Goal: Information Seeking & Learning: Learn about a topic

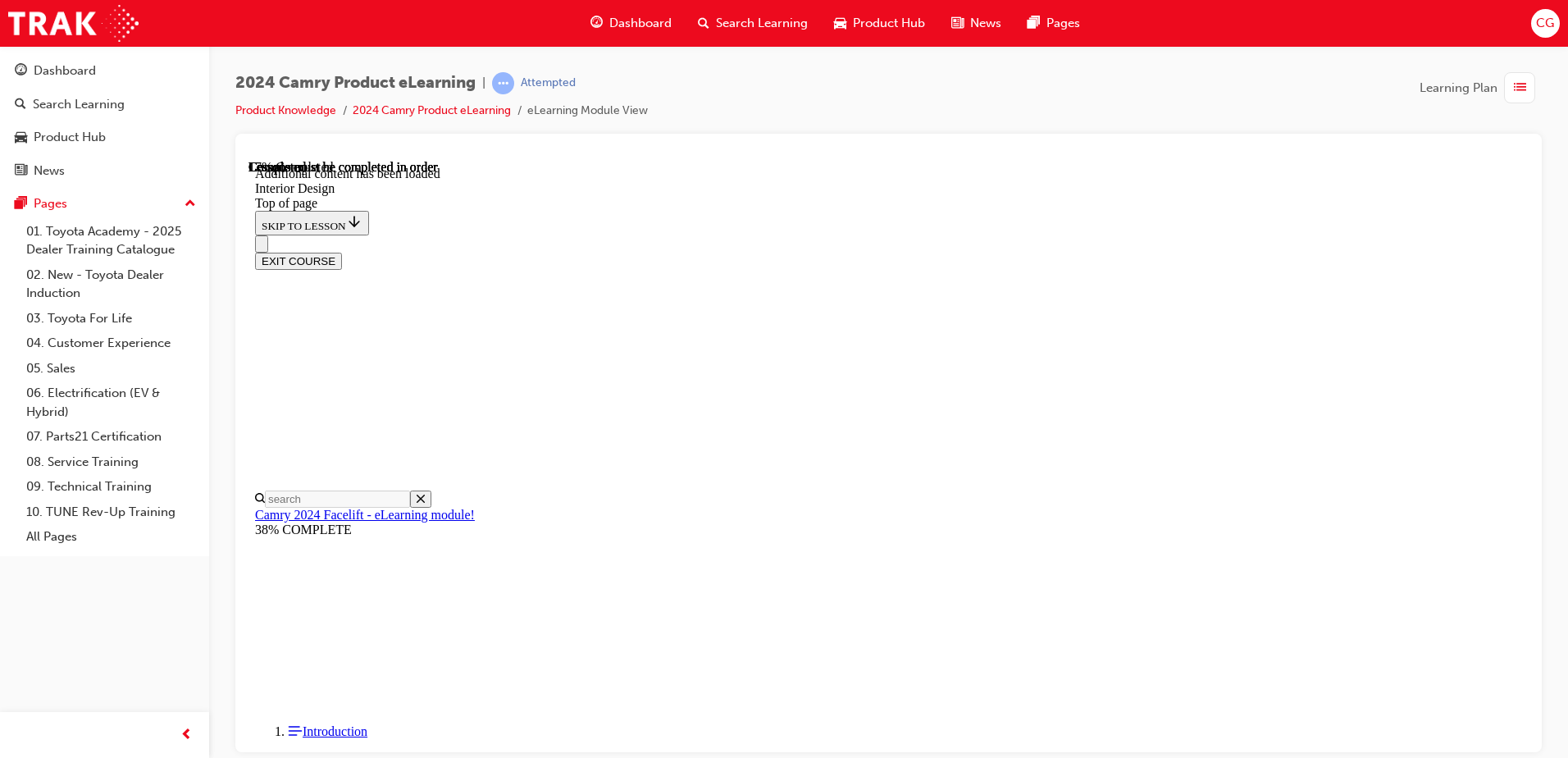
scroll to position [461, 0]
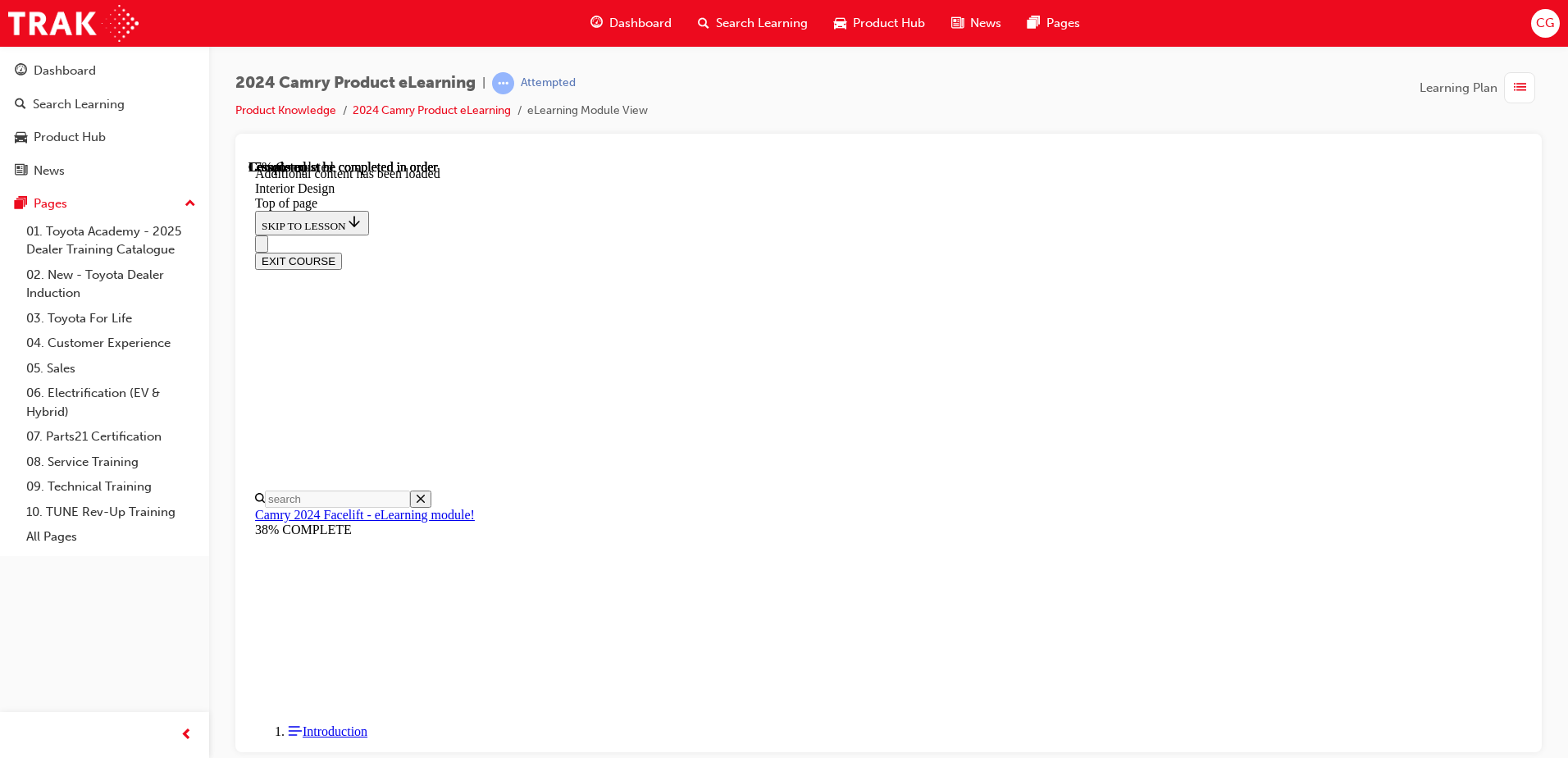
scroll to position [625, 0]
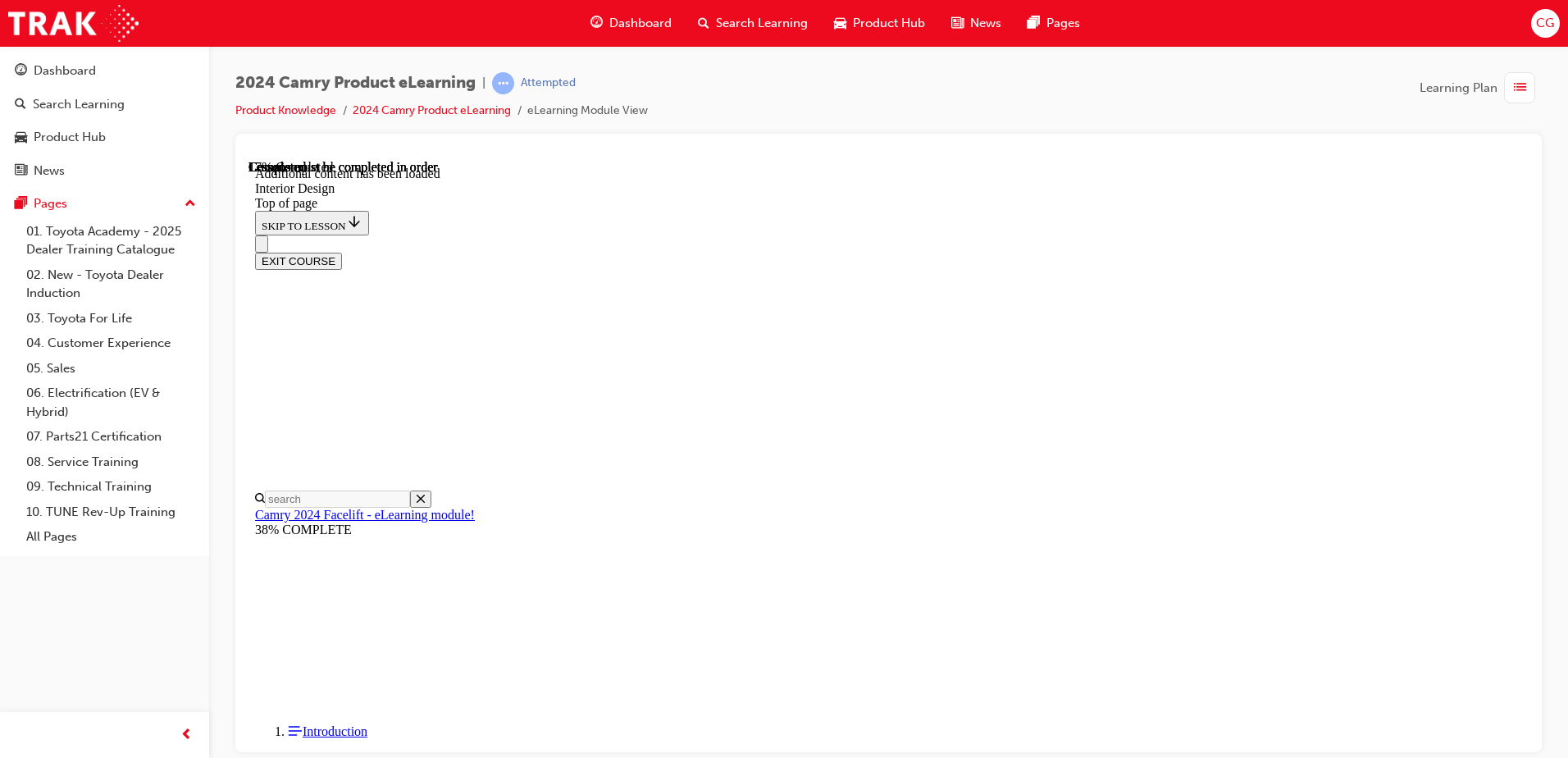
scroll to position [555, 0]
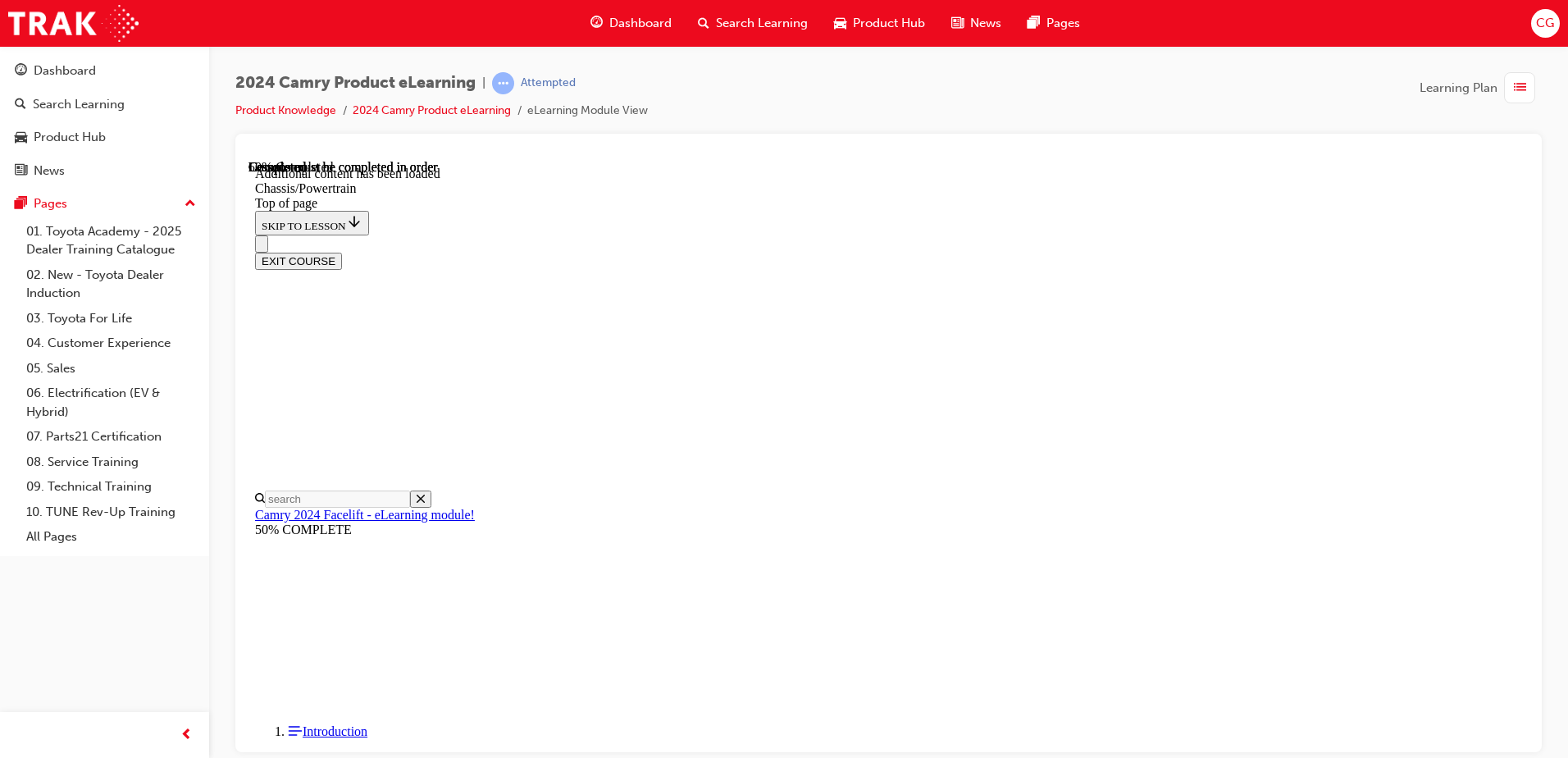
scroll to position [267, 0]
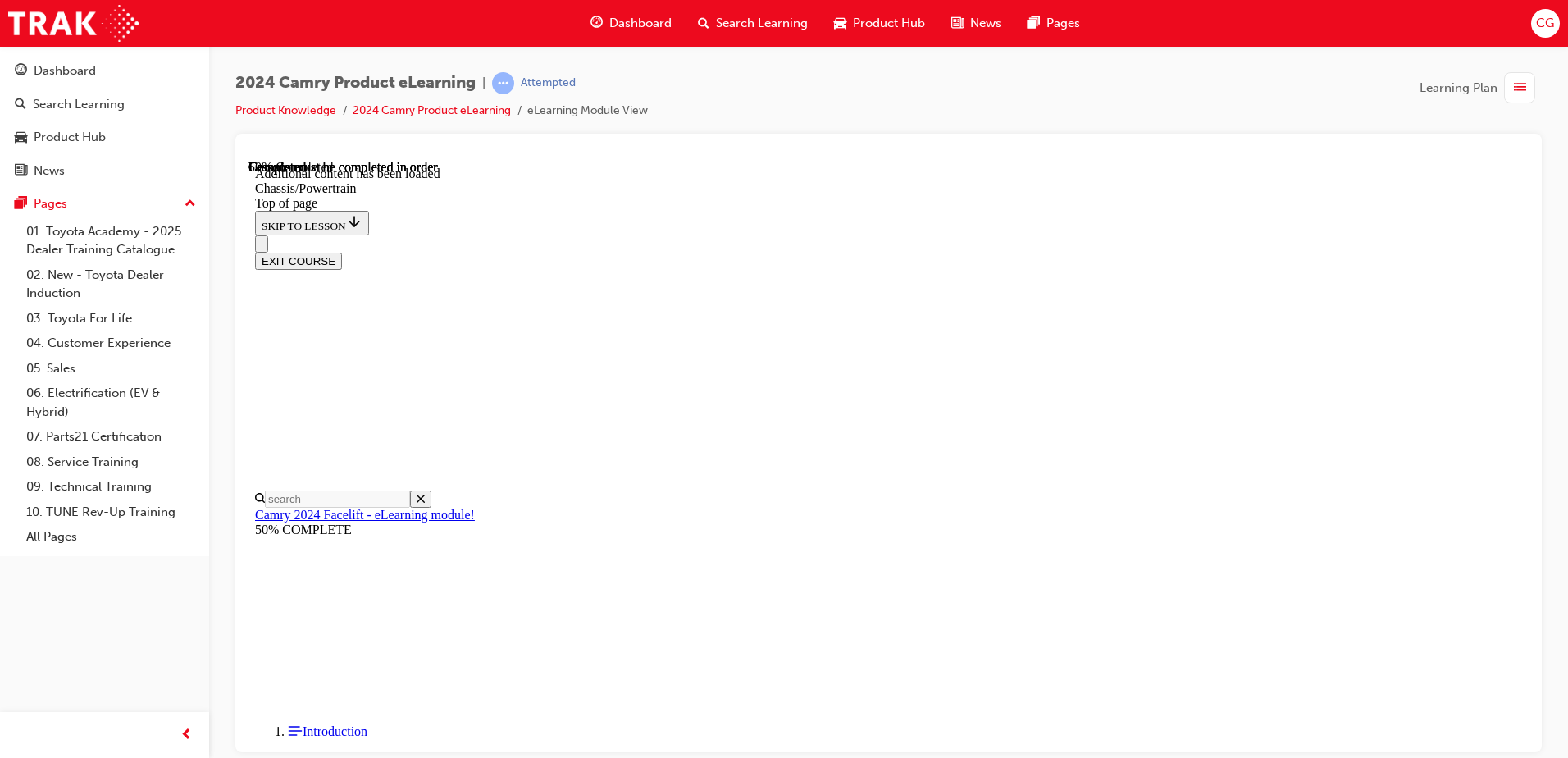
drag, startPoint x: 1285, startPoint y: 648, endPoint x: 1334, endPoint y: 533, distance: 125.0
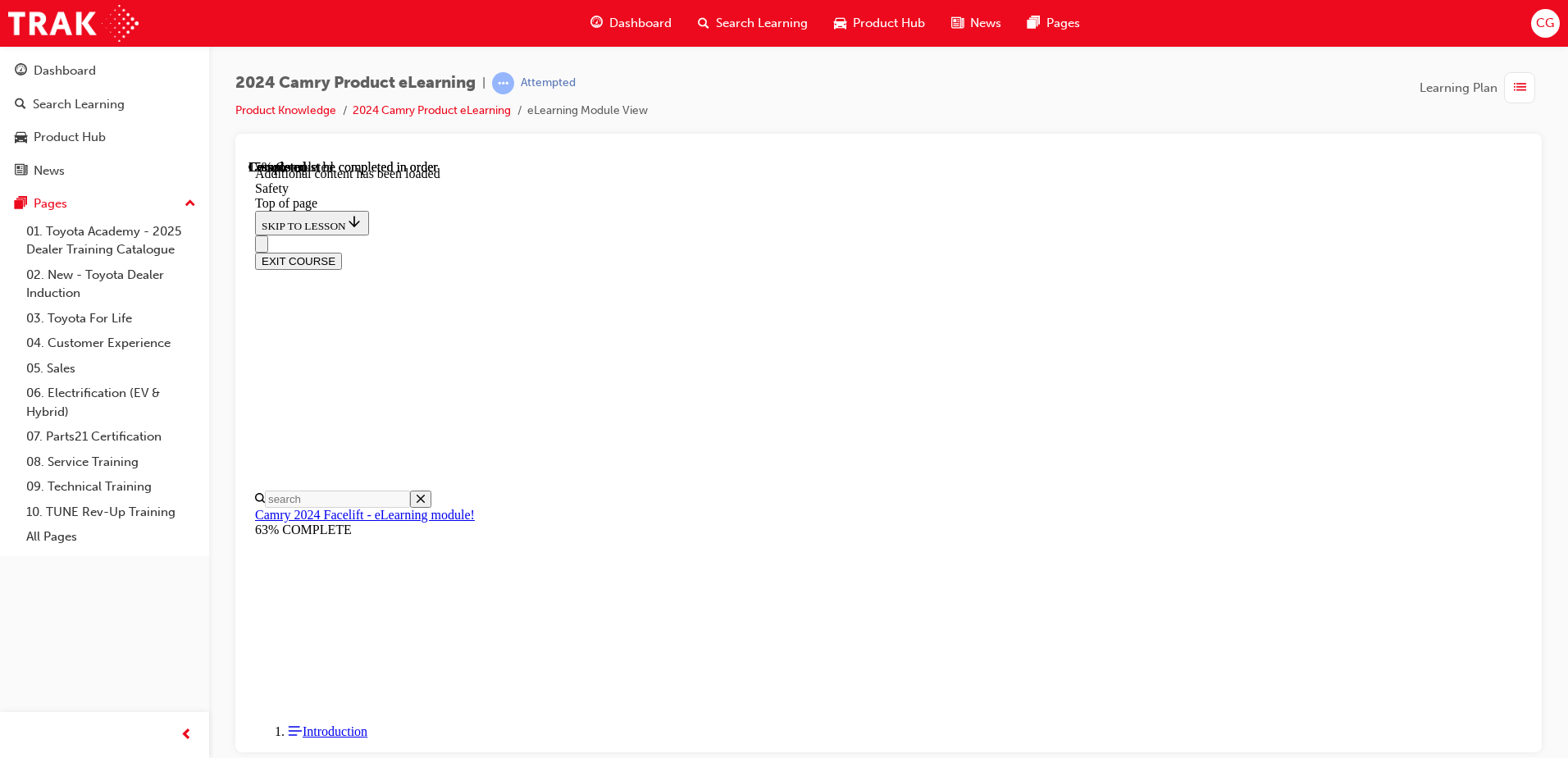
scroll to position [587, 0]
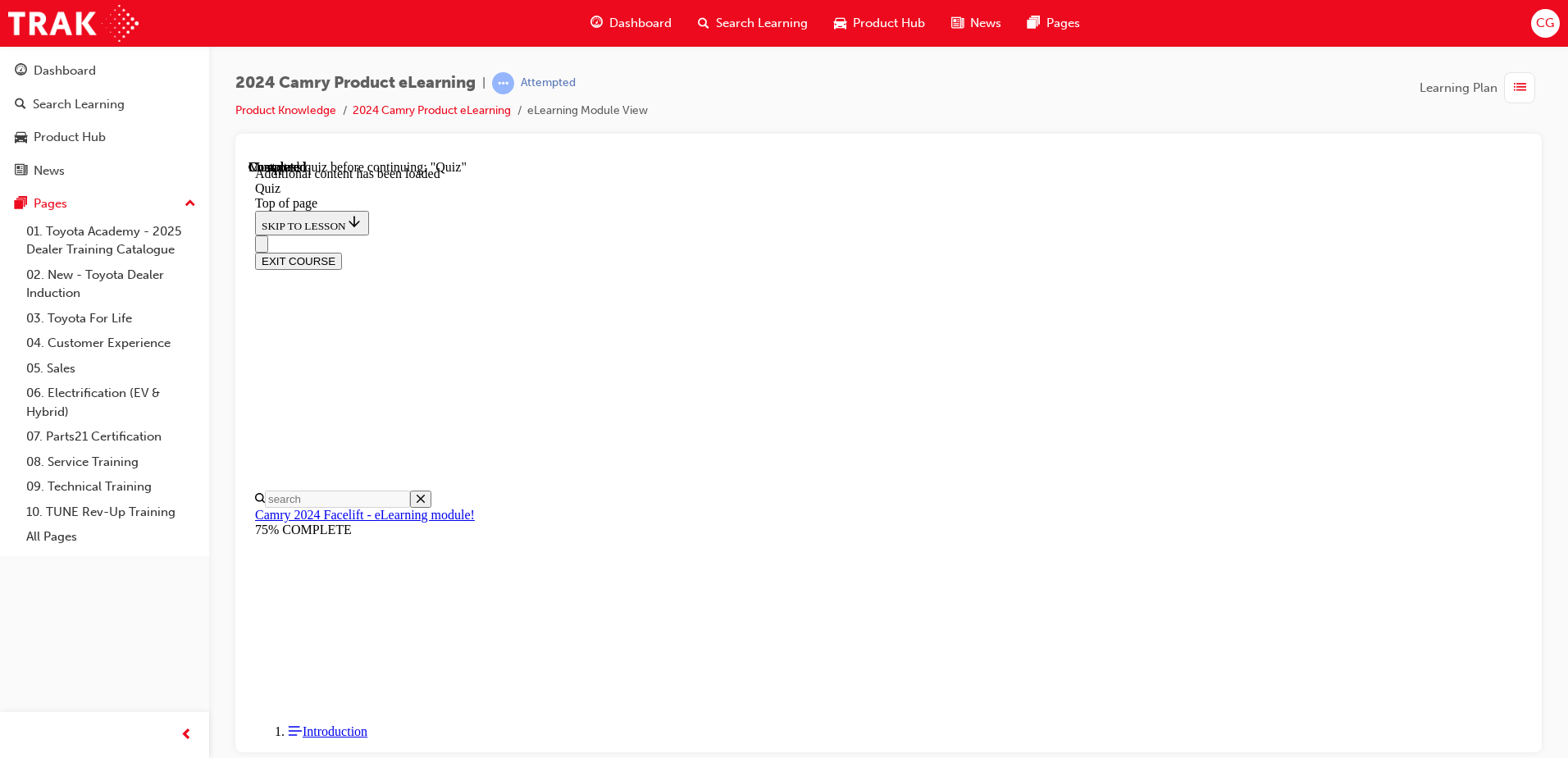
scroll to position [51, 0]
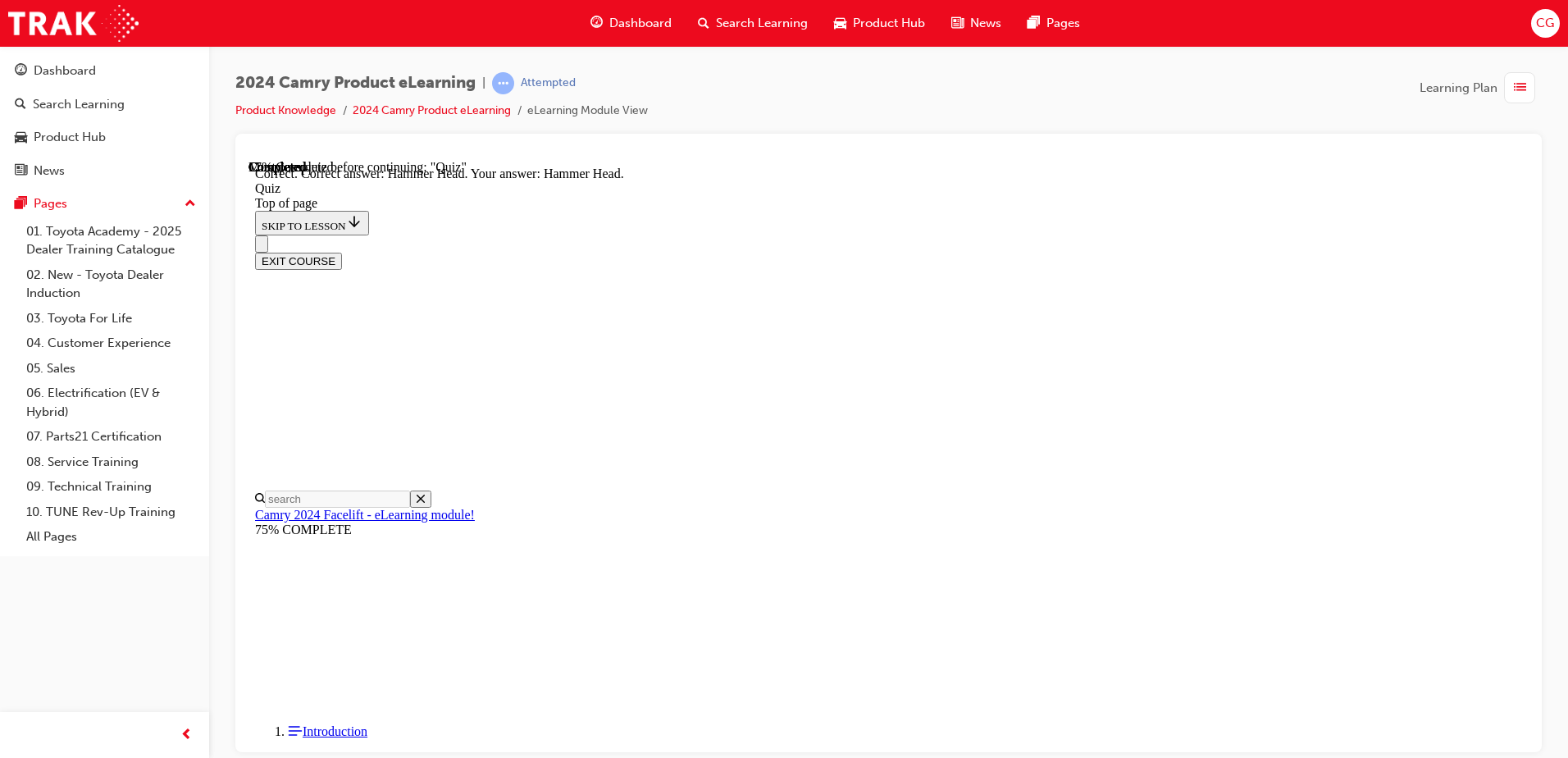
scroll to position [320, 0]
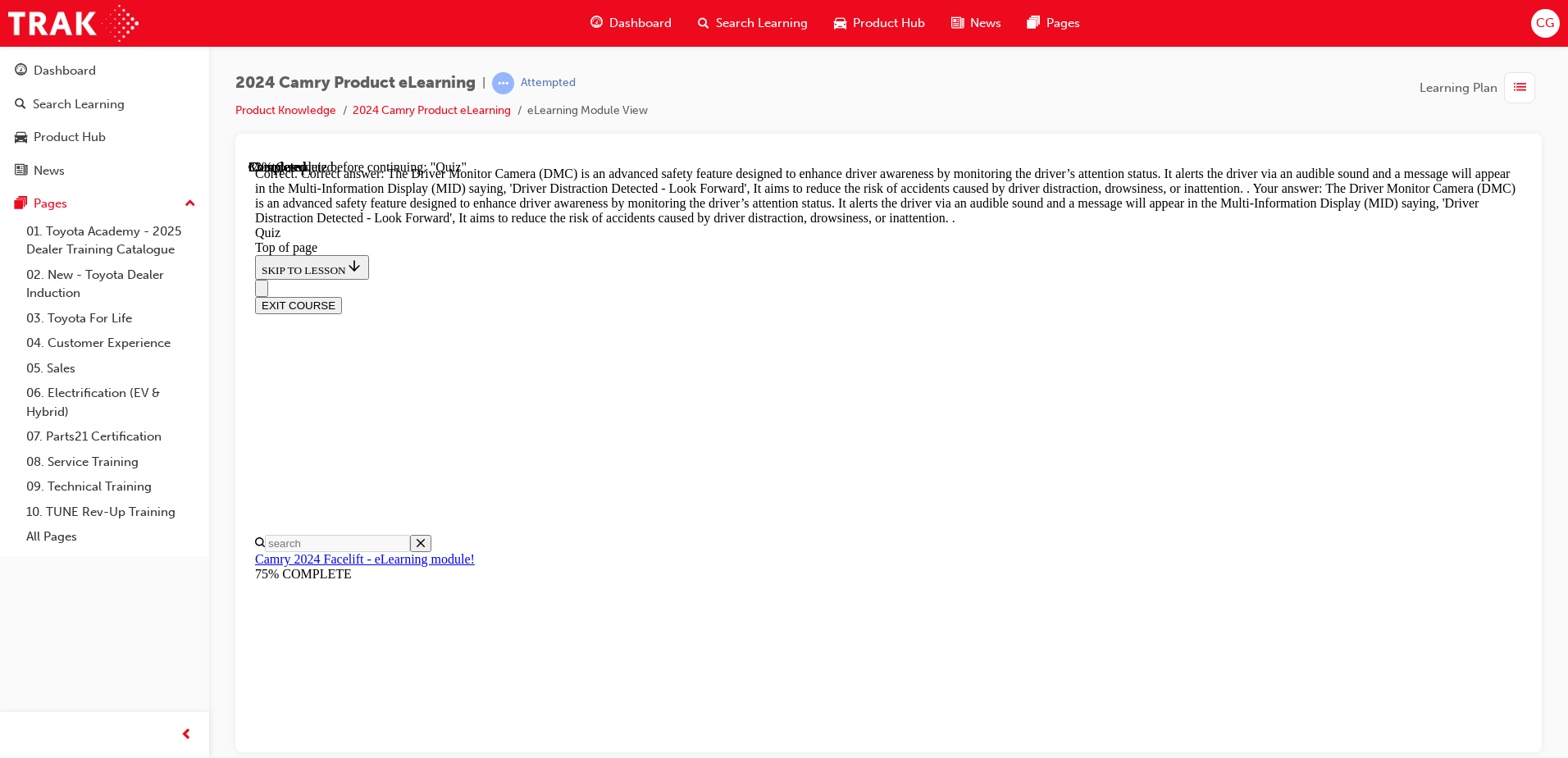
scroll to position [528, 0]
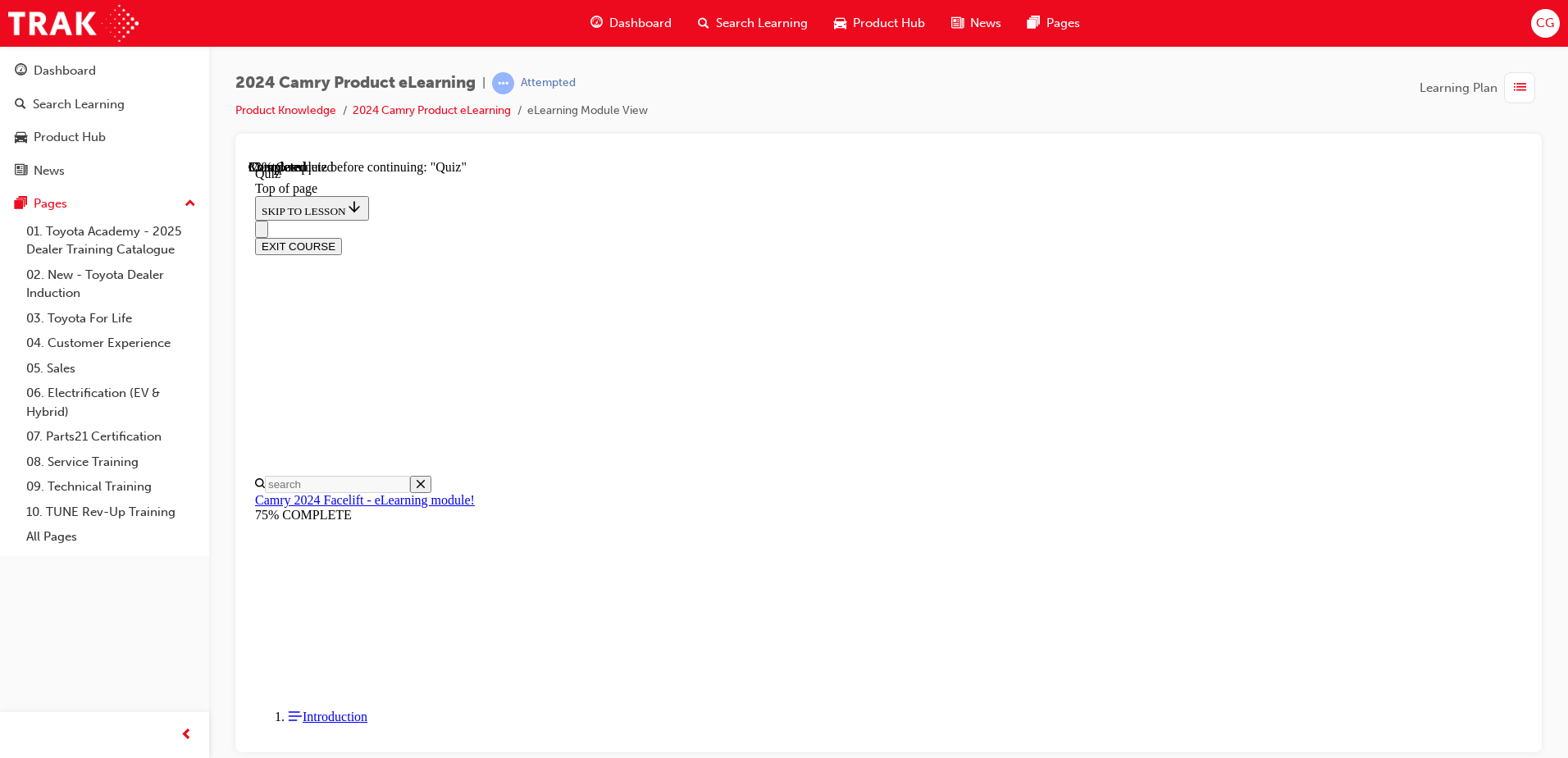
scroll to position [132, 0]
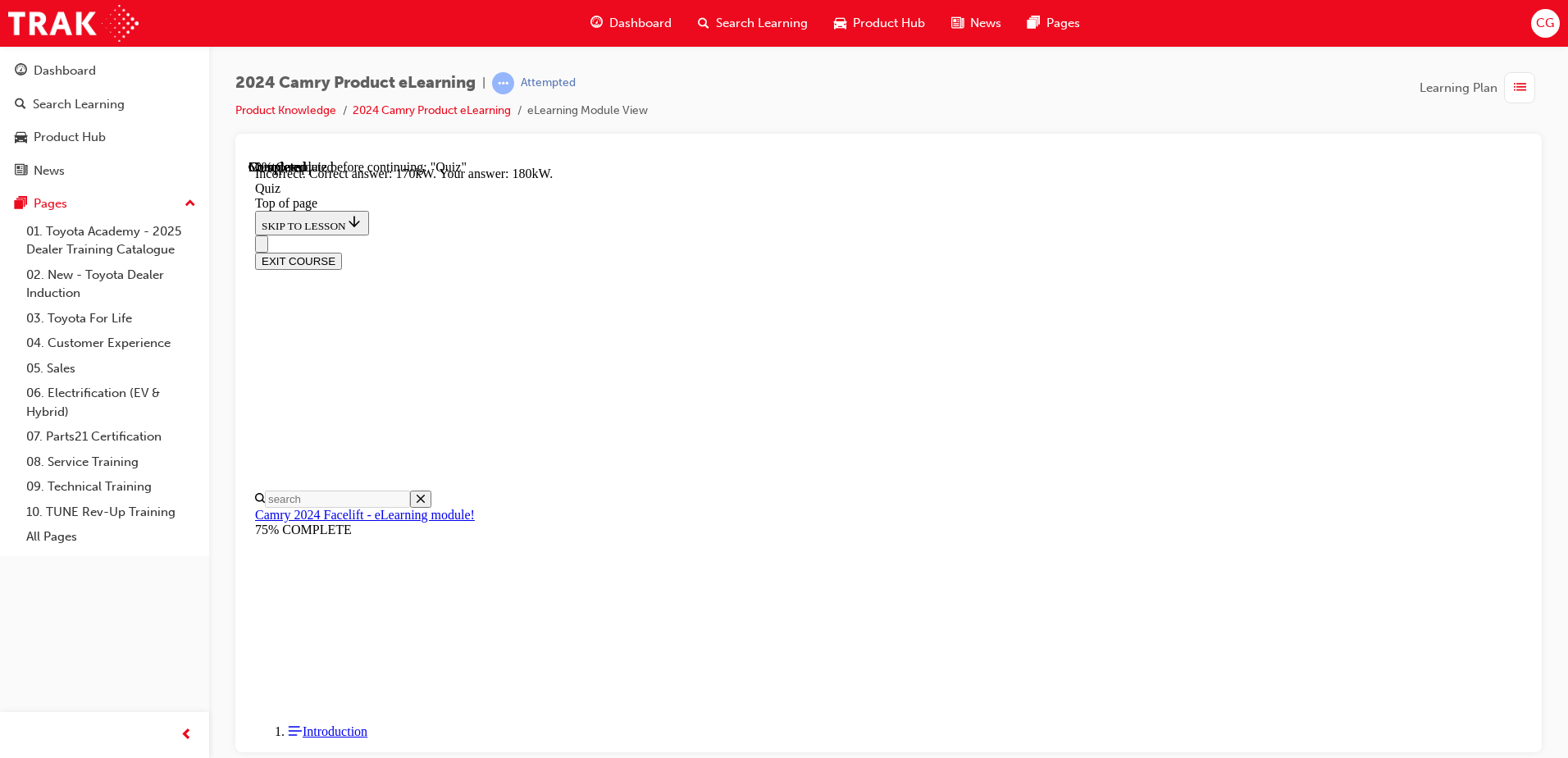
scroll to position [348, 0]
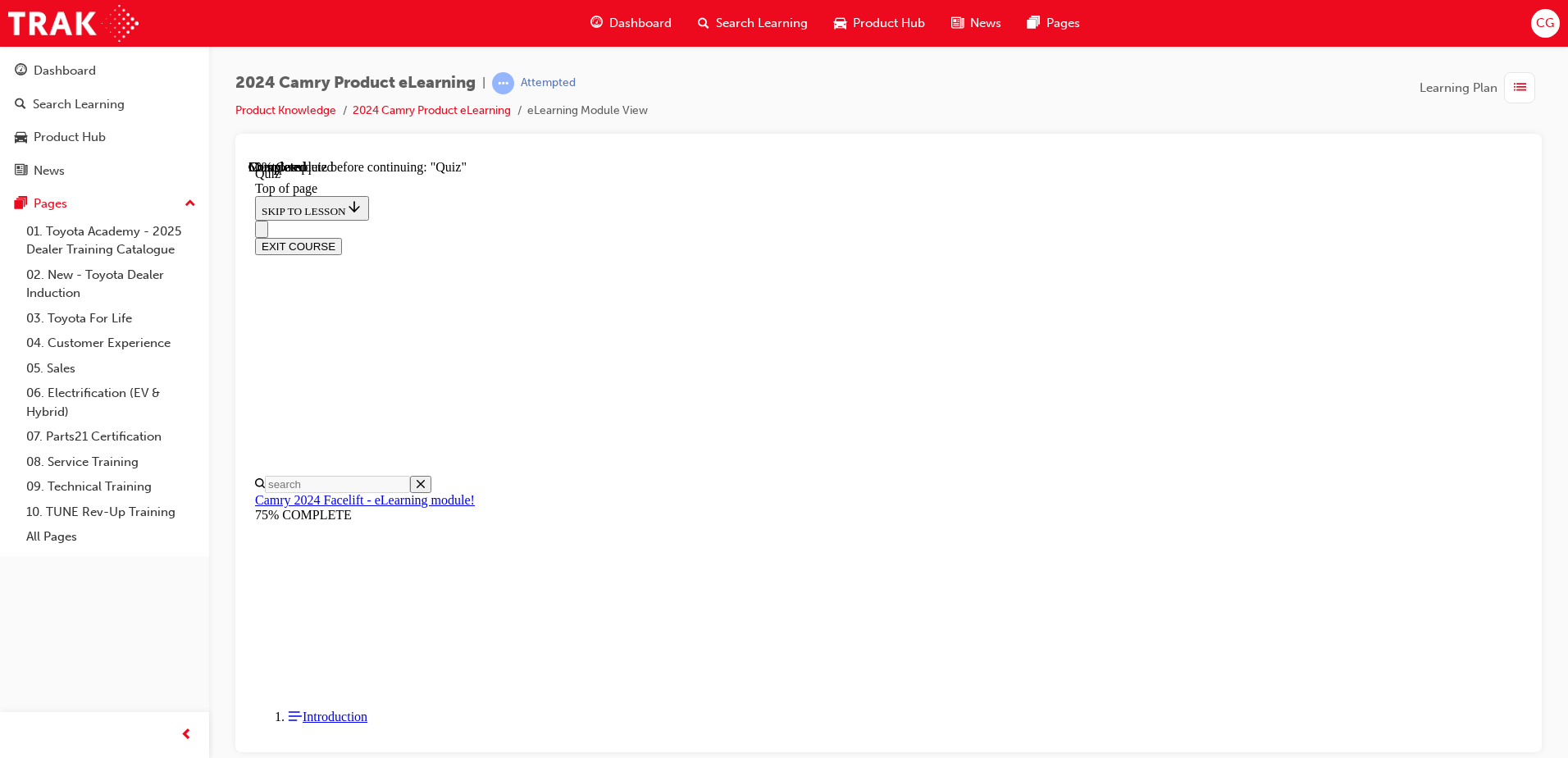
scroll to position [132, 0]
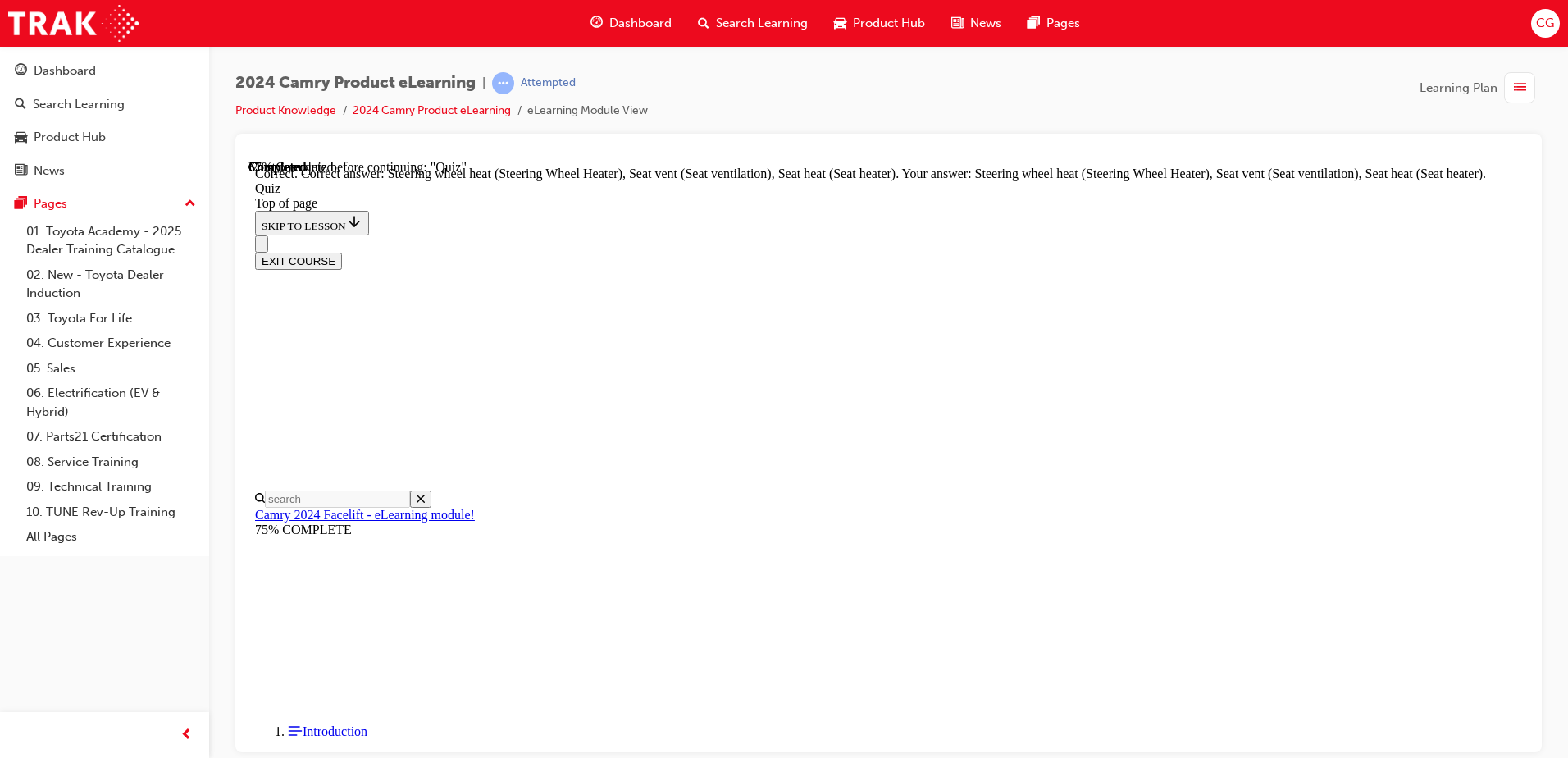
scroll to position [348, 0]
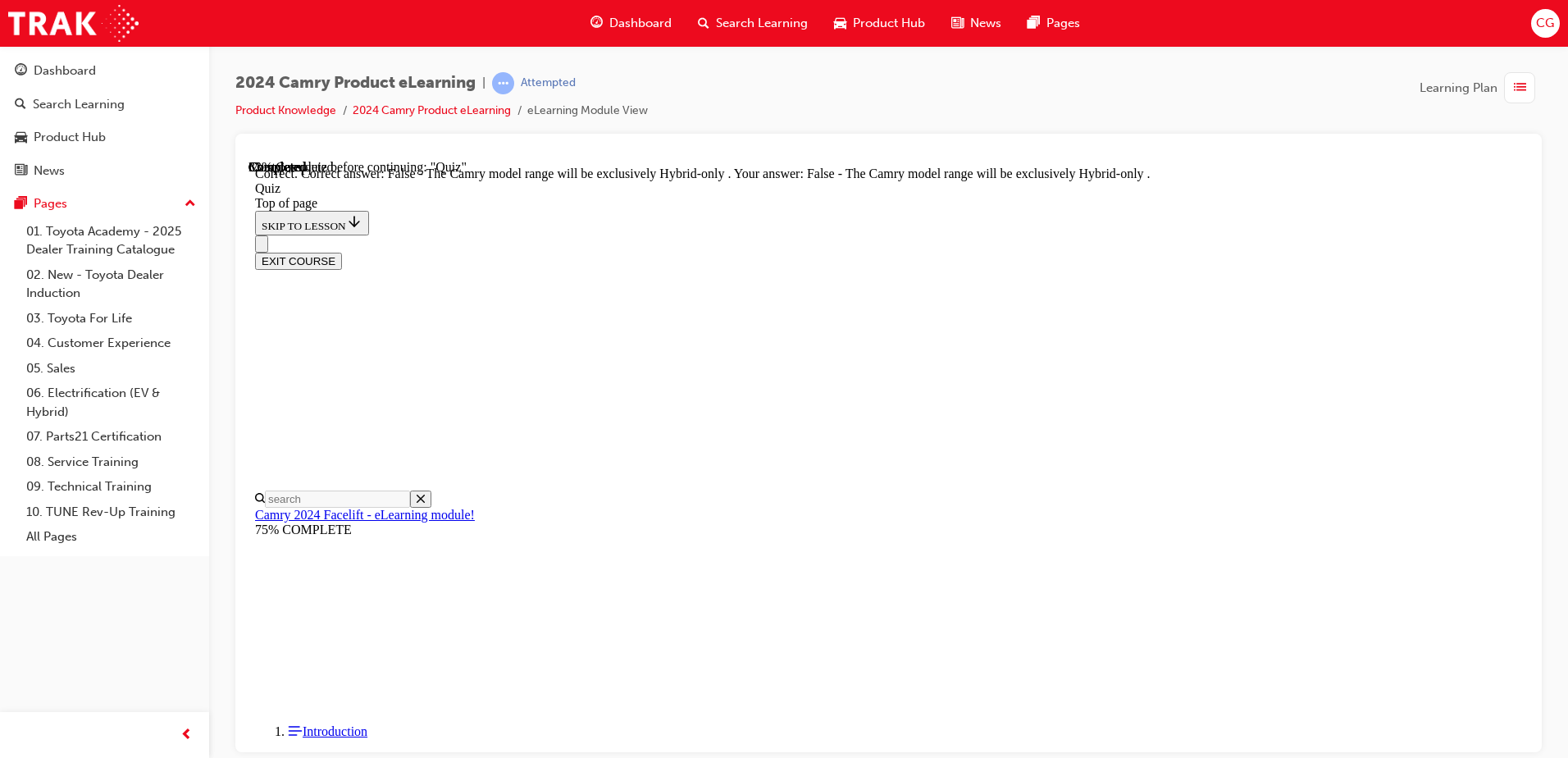
scroll to position [205, 0]
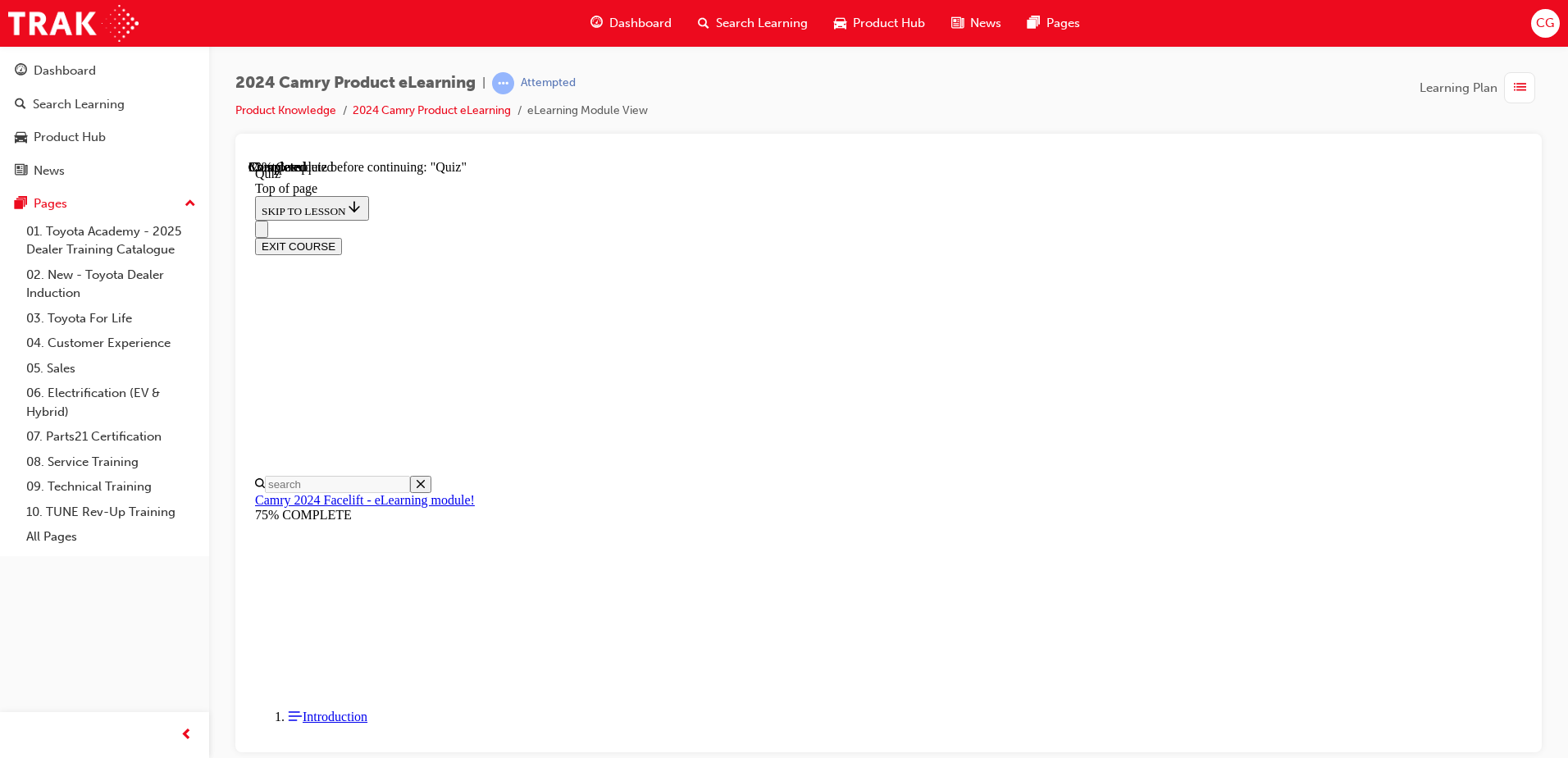
scroll to position [132, 0]
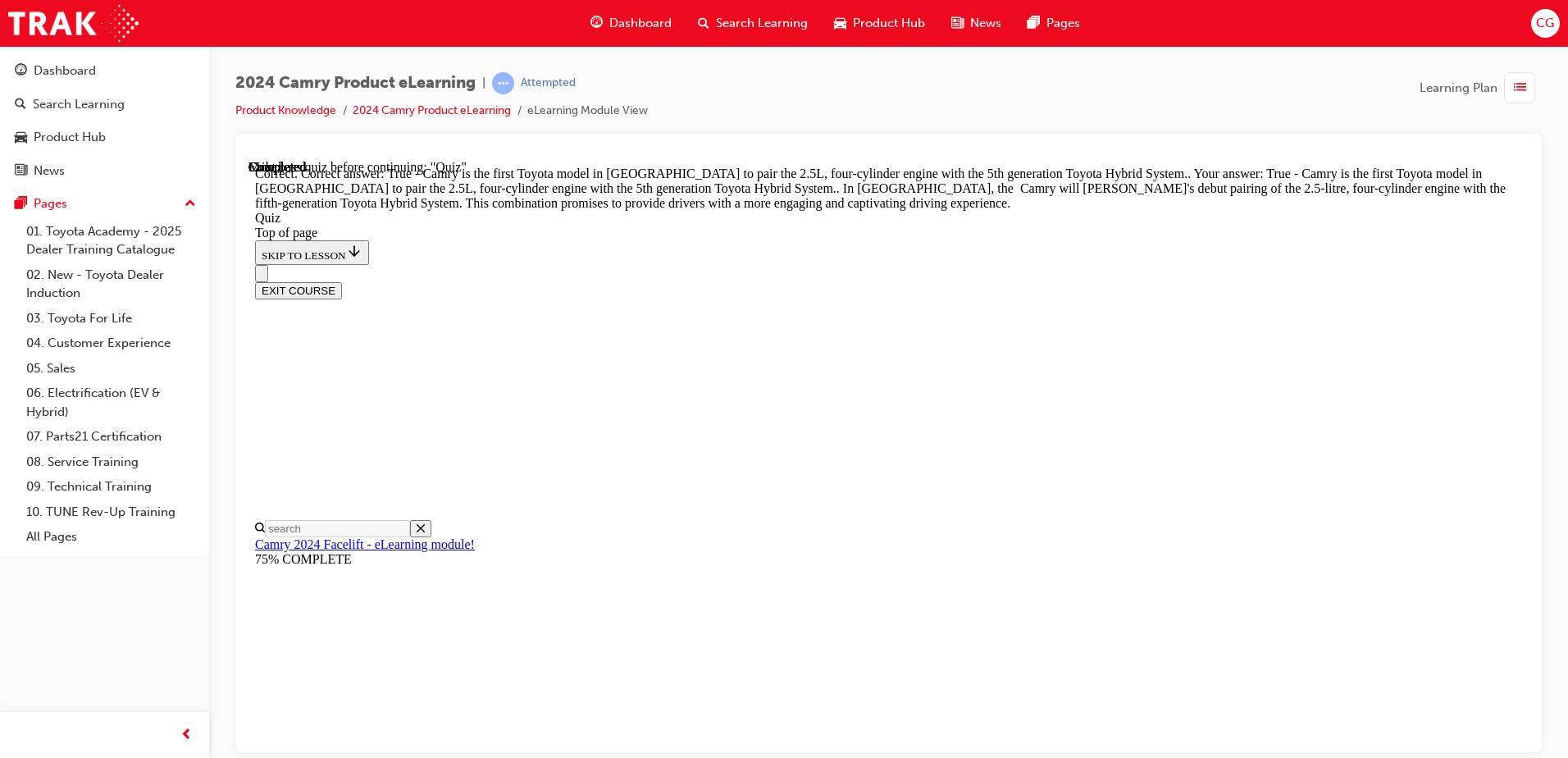
scroll to position [361, 0]
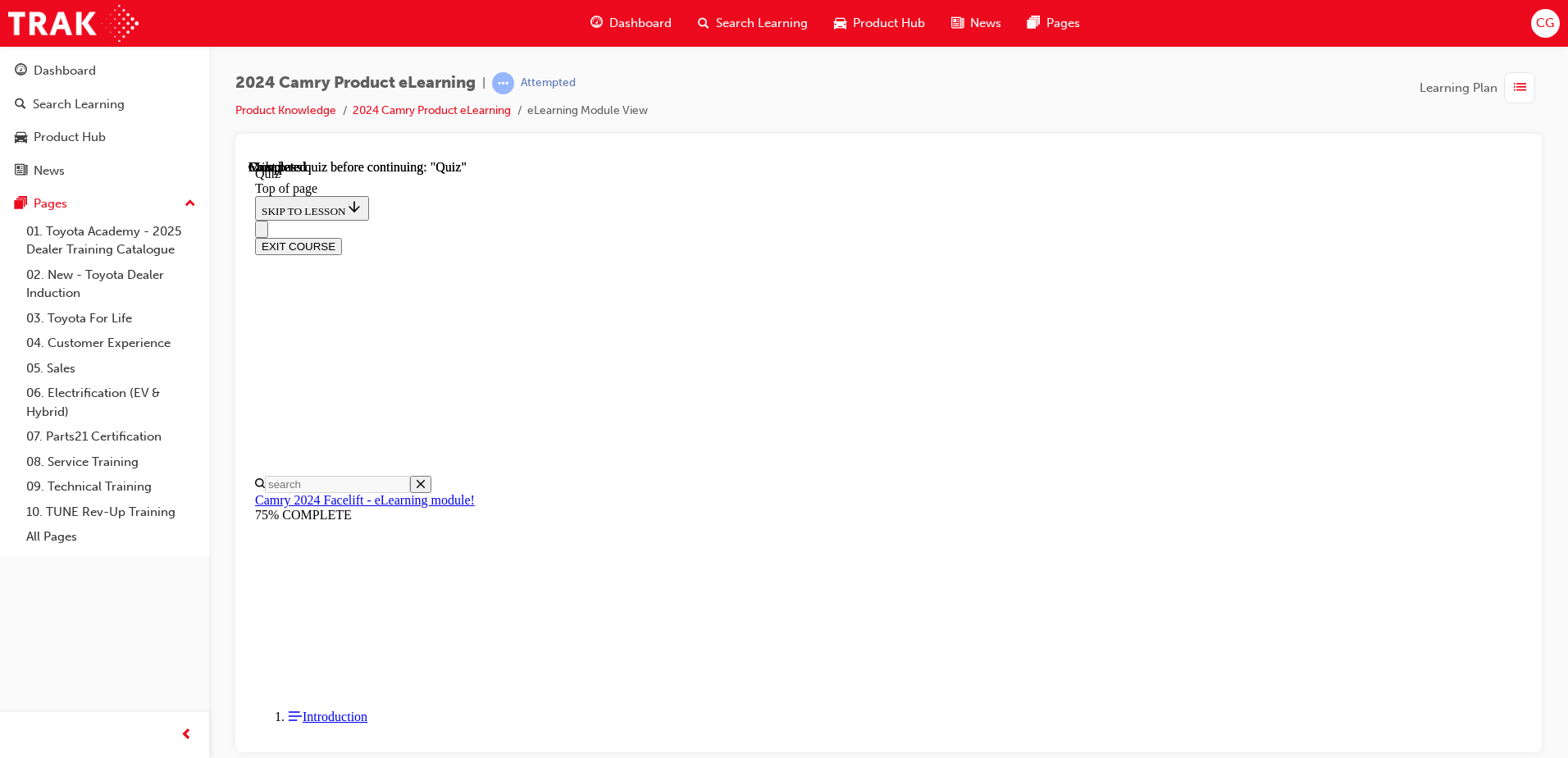
scroll to position [299, 0]
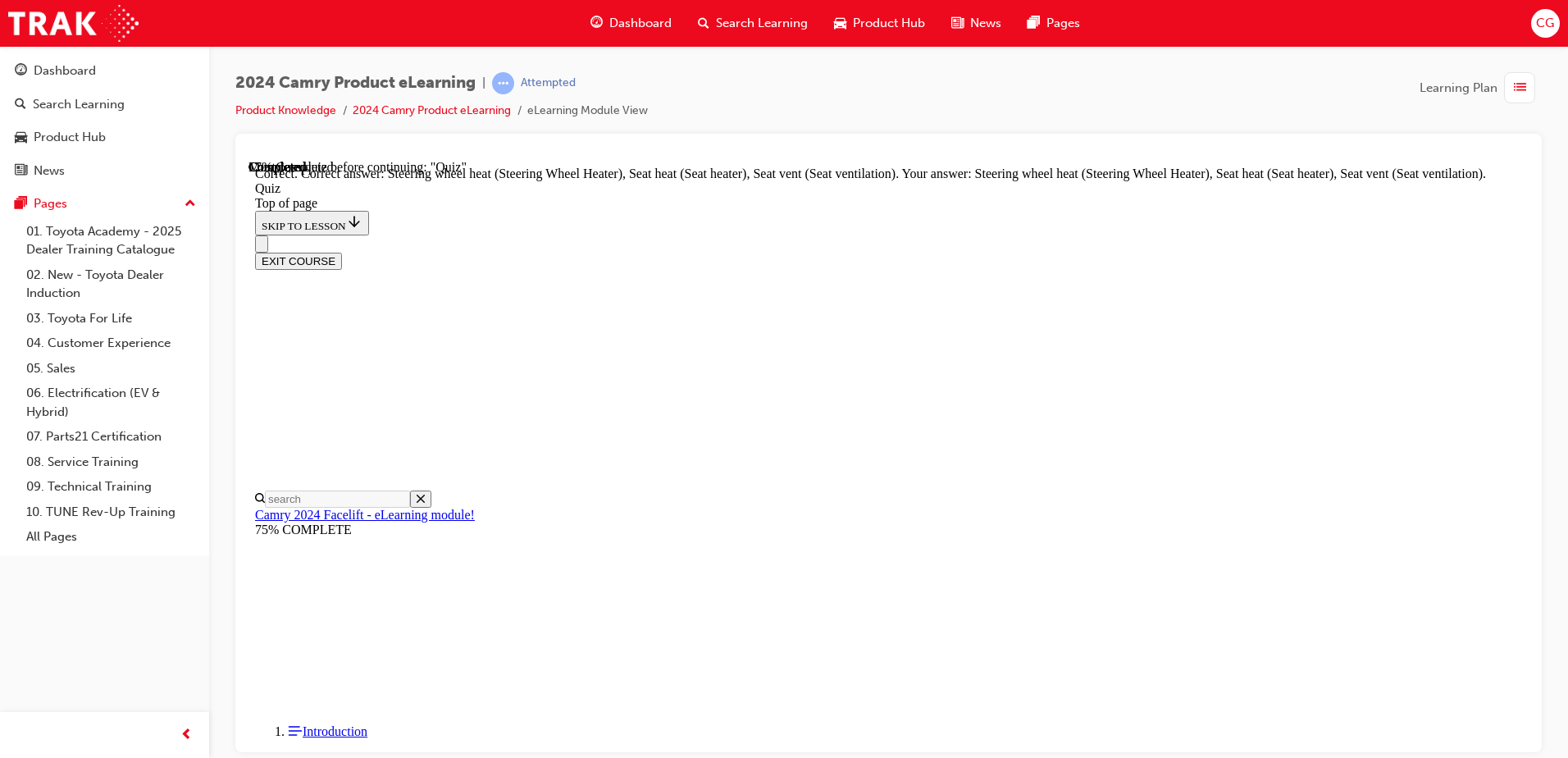
scroll to position [348, 0]
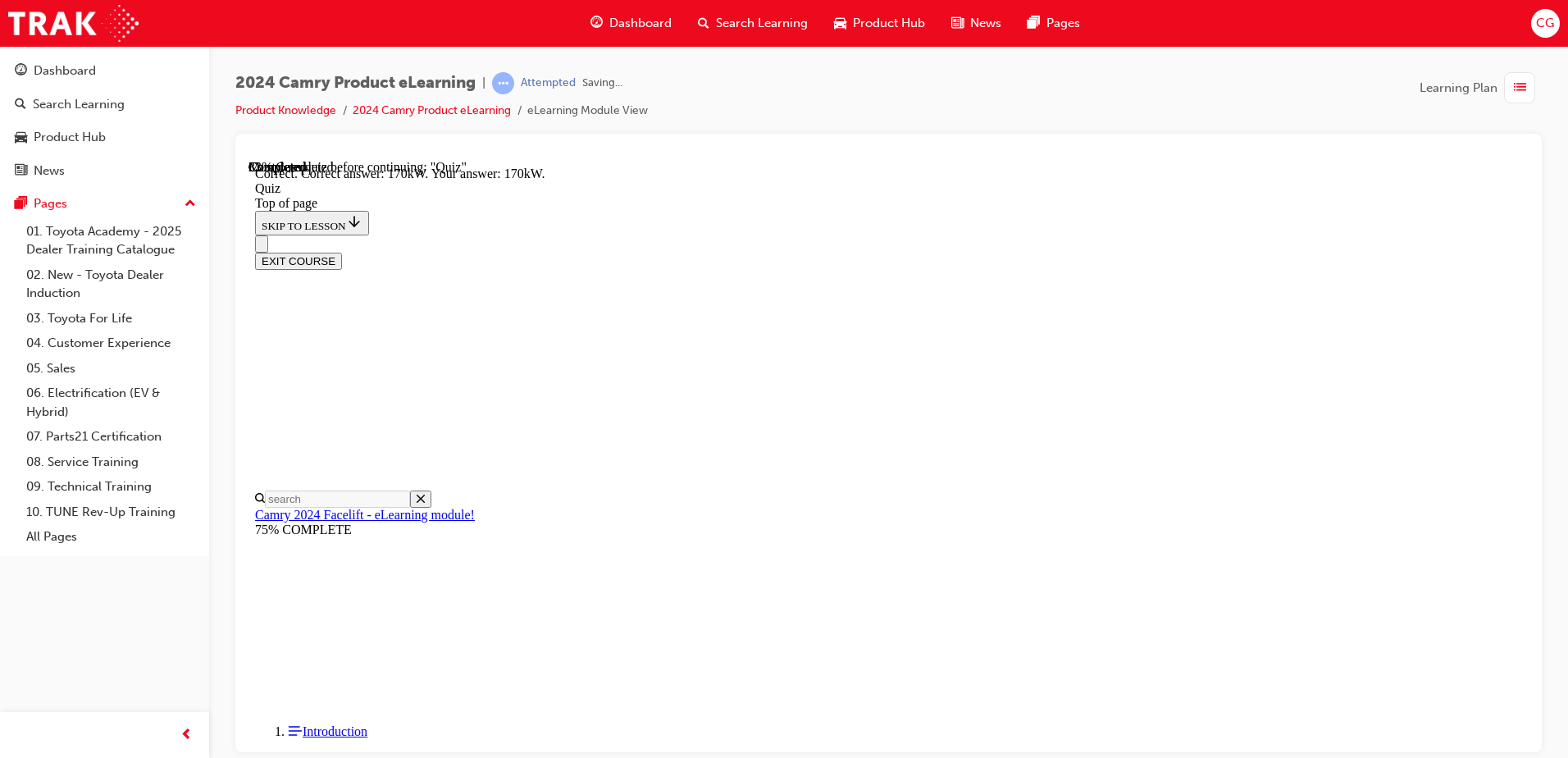
scroll to position [348, 0]
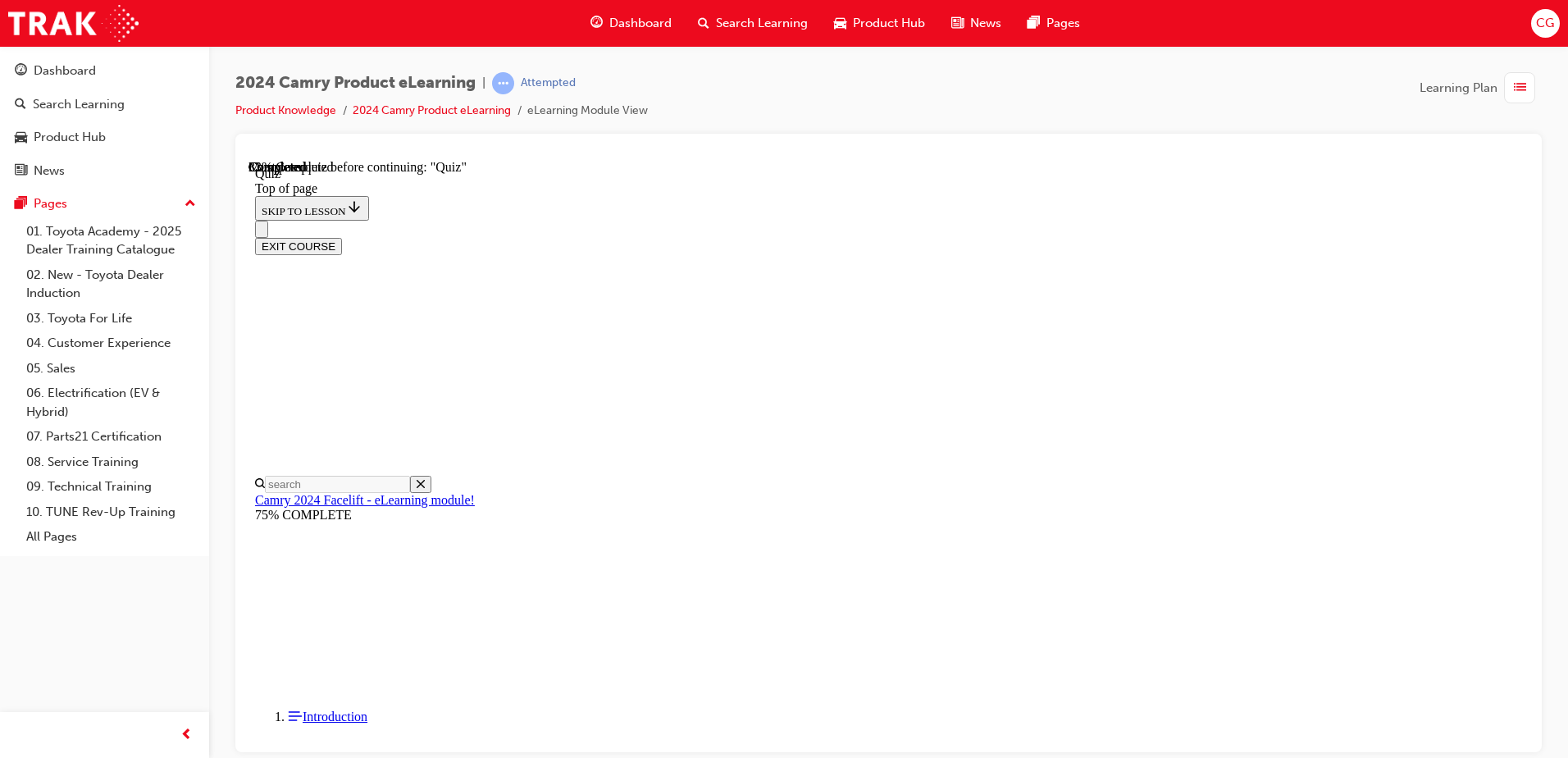
scroll to position [296, 0]
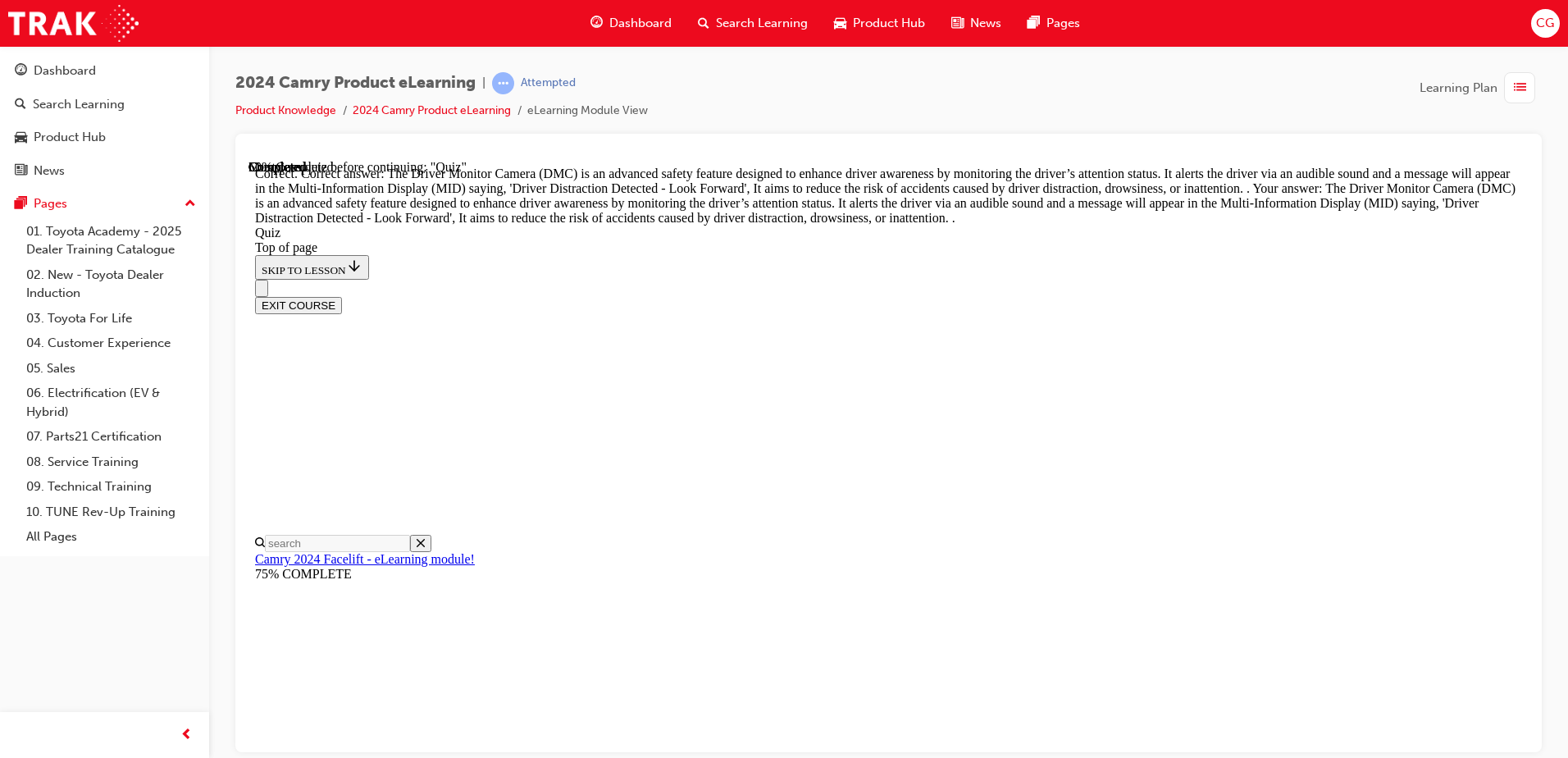
scroll to position [528, 0]
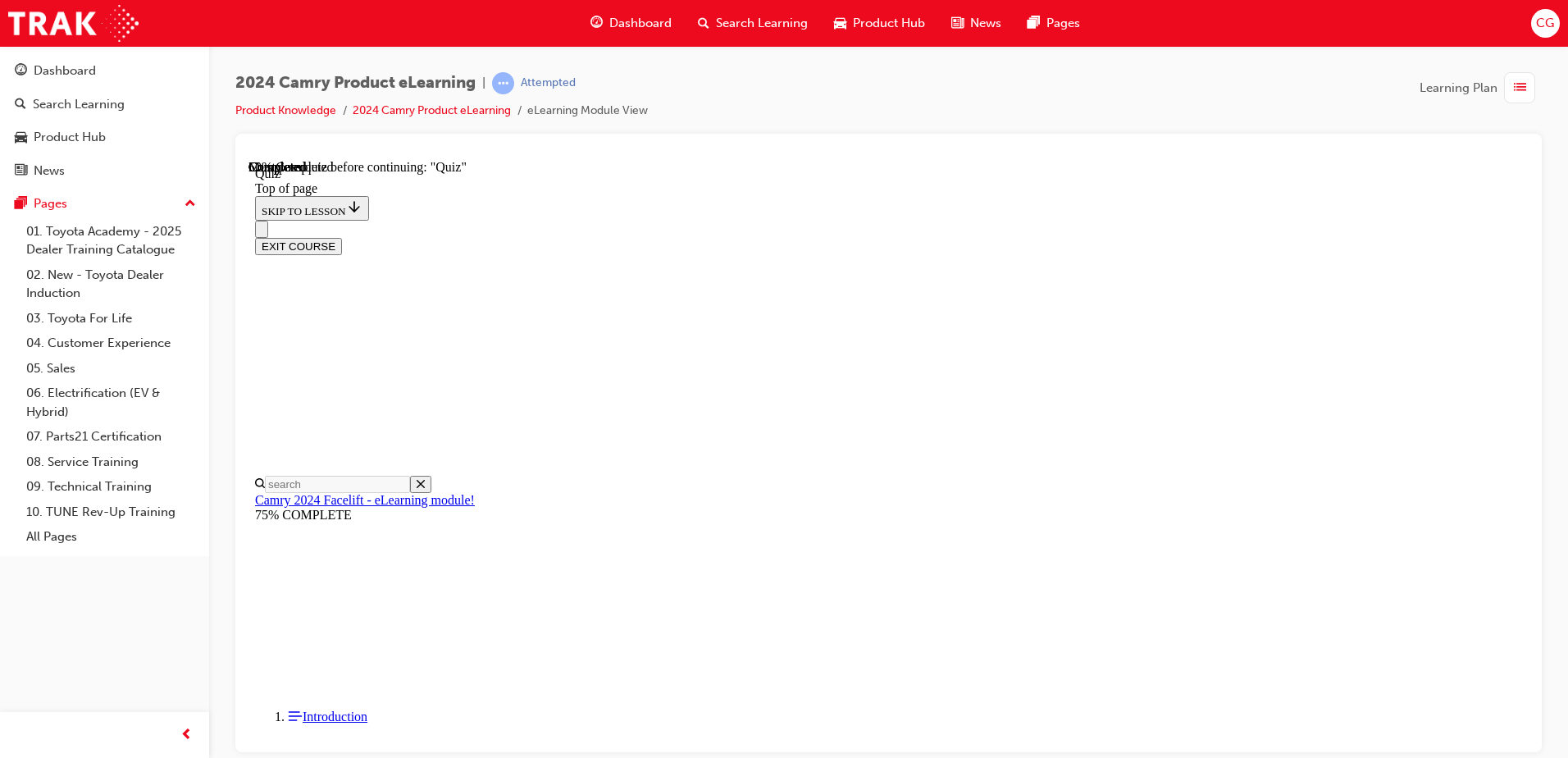
scroll to position [132, 0]
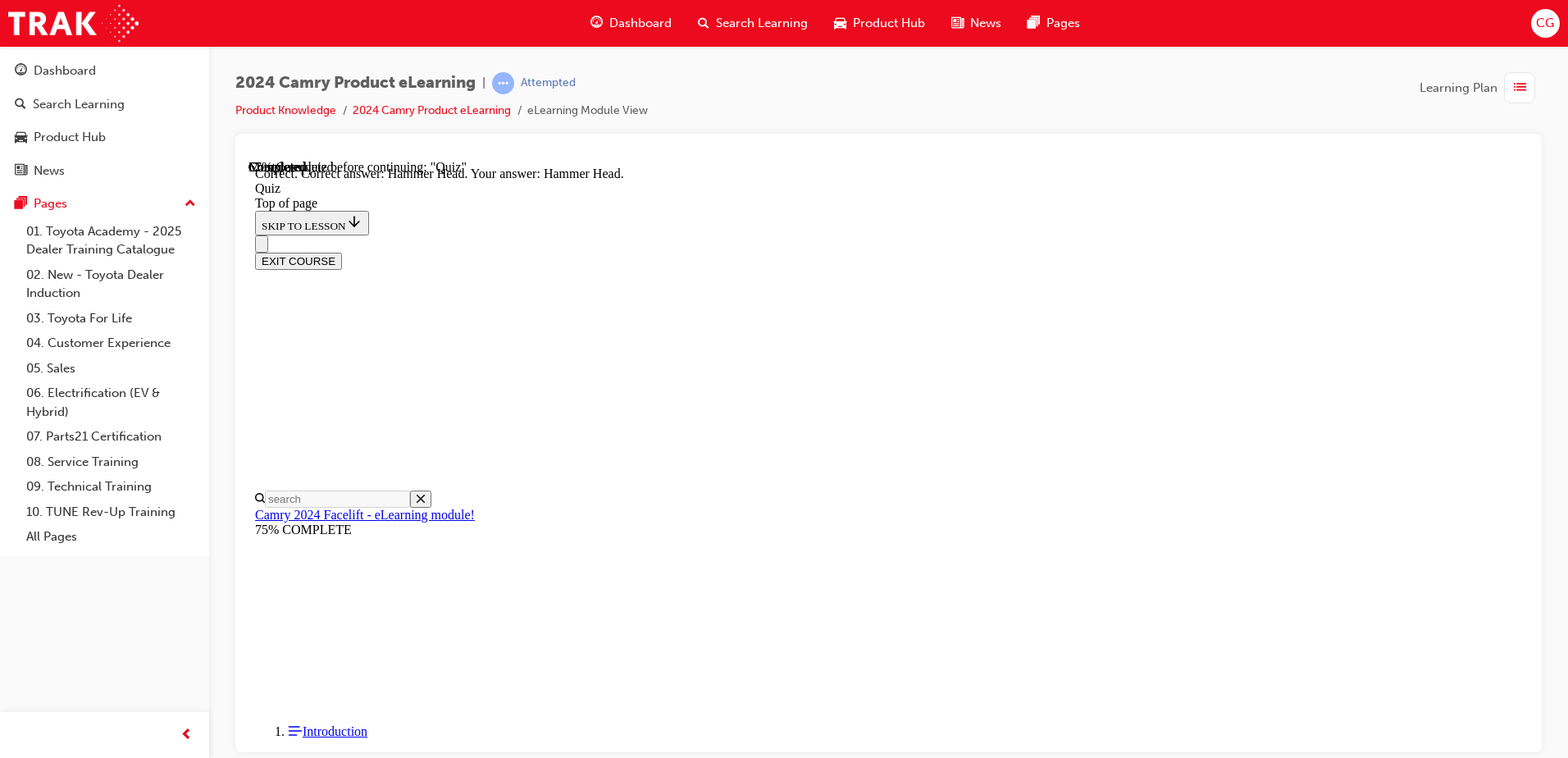
scroll to position [320, 0]
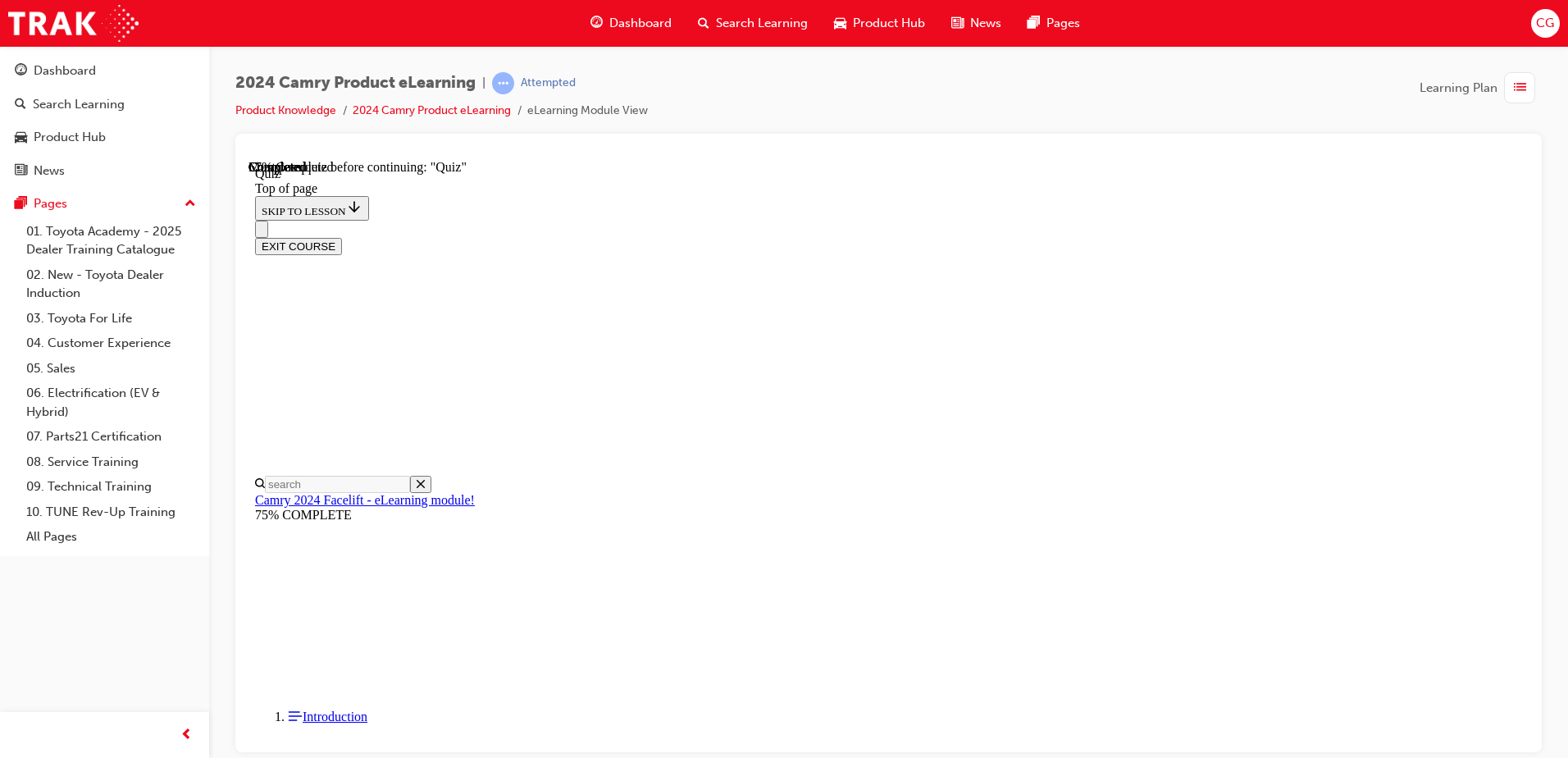
scroll to position [50, 0]
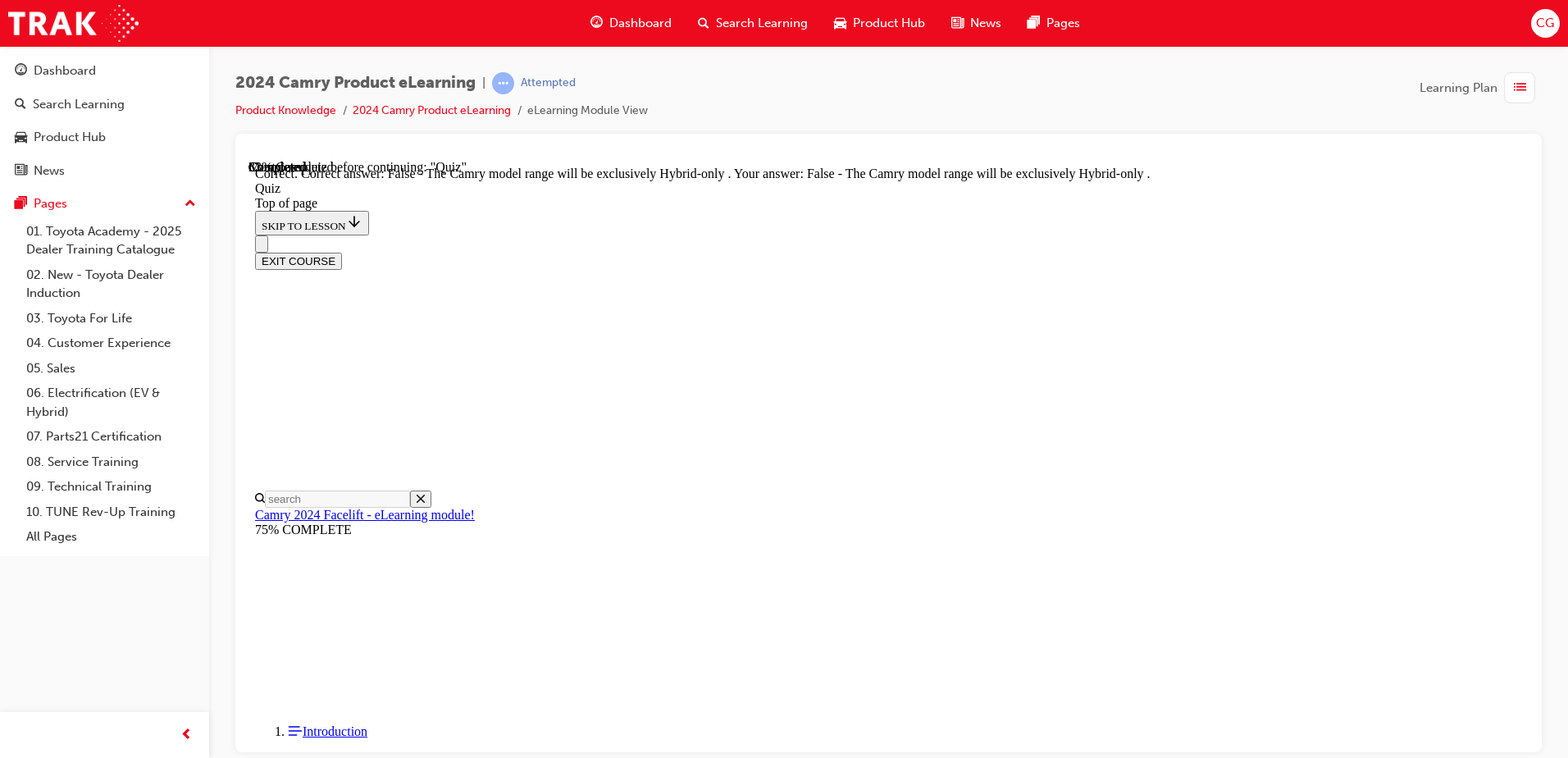
scroll to position [205, 0]
drag, startPoint x: 1007, startPoint y: 681, endPoint x: 987, endPoint y: 675, distance: 20.9
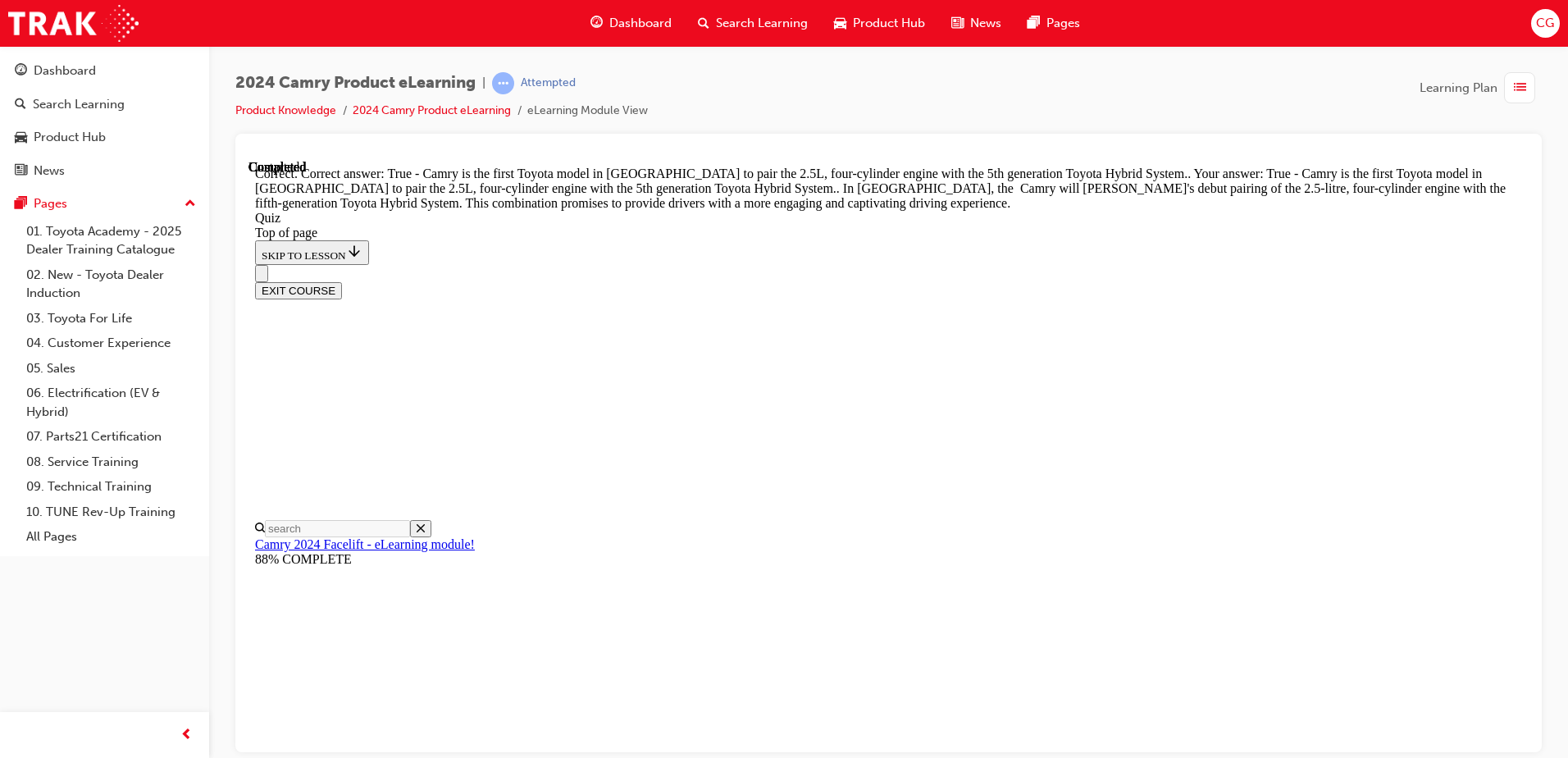
scroll to position [361, 0]
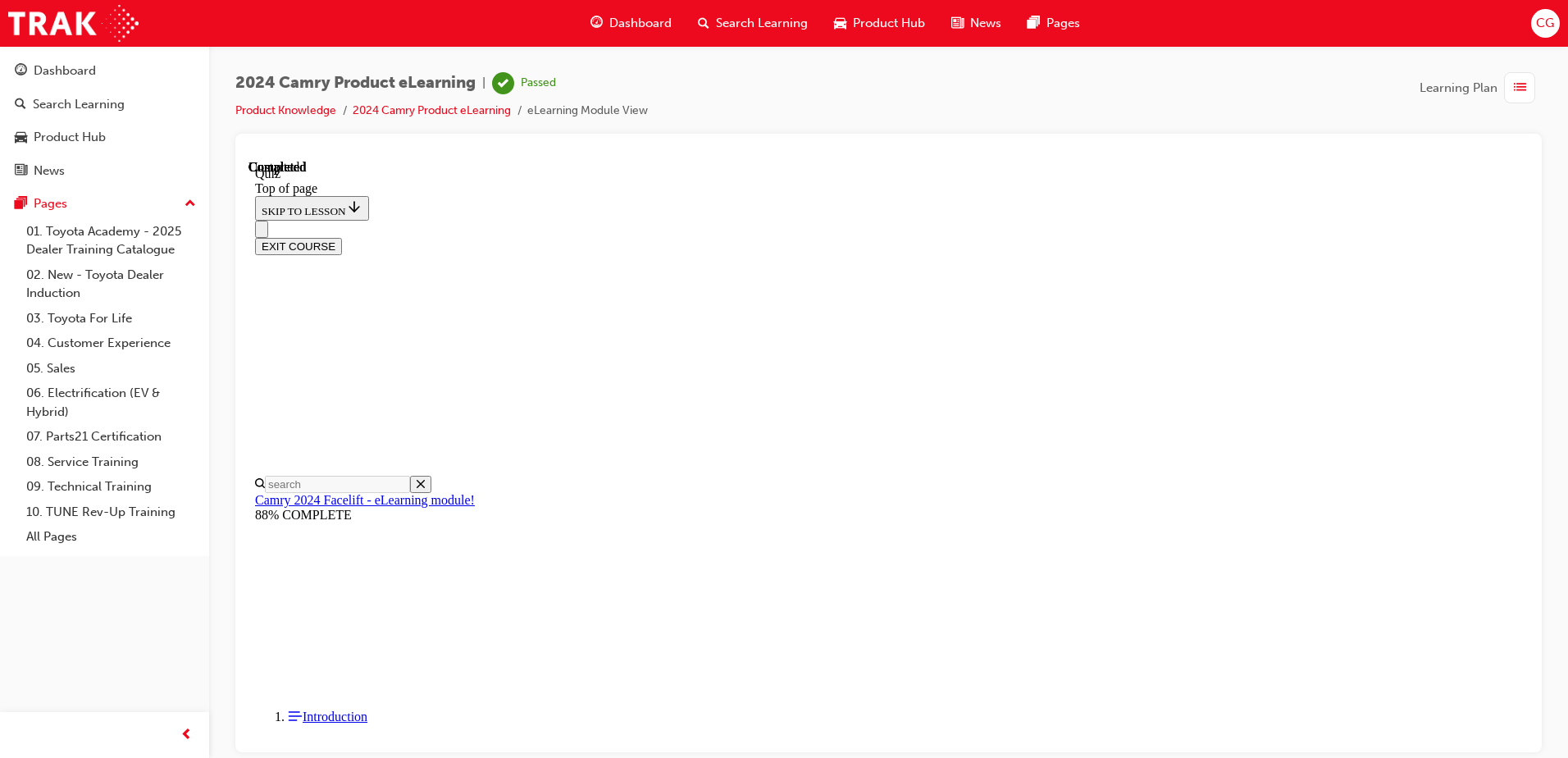
scroll to position [299, 0]
click at [342, 237] on button "EXIT COURSE" at bounding box center [299, 245] width 87 height 17
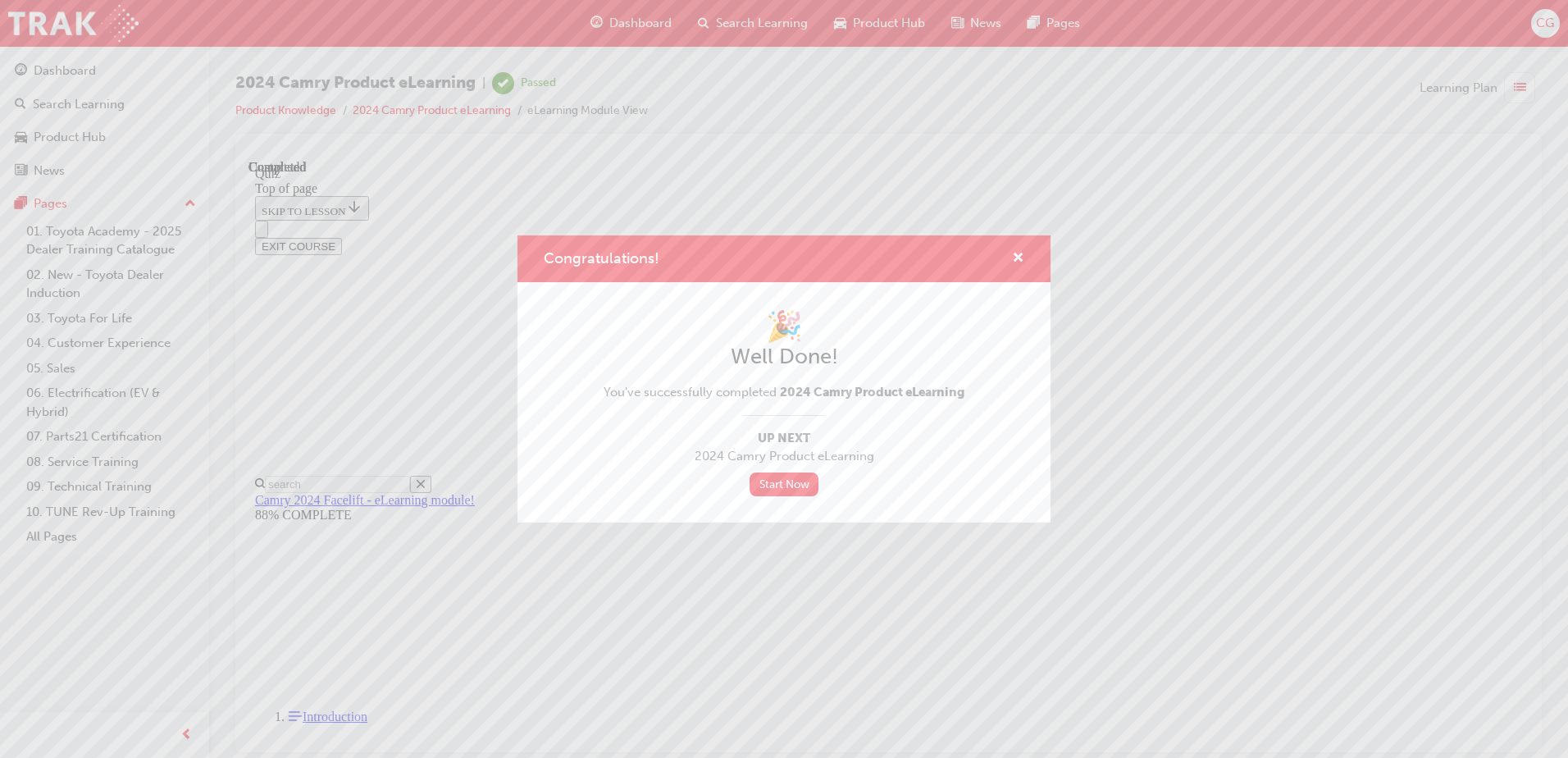
click at [85, 72] on div "Congratulations! 🎉 Well Done! You've successfully completed 2024 Camry Product …" at bounding box center [784, 379] width 1568 height 758
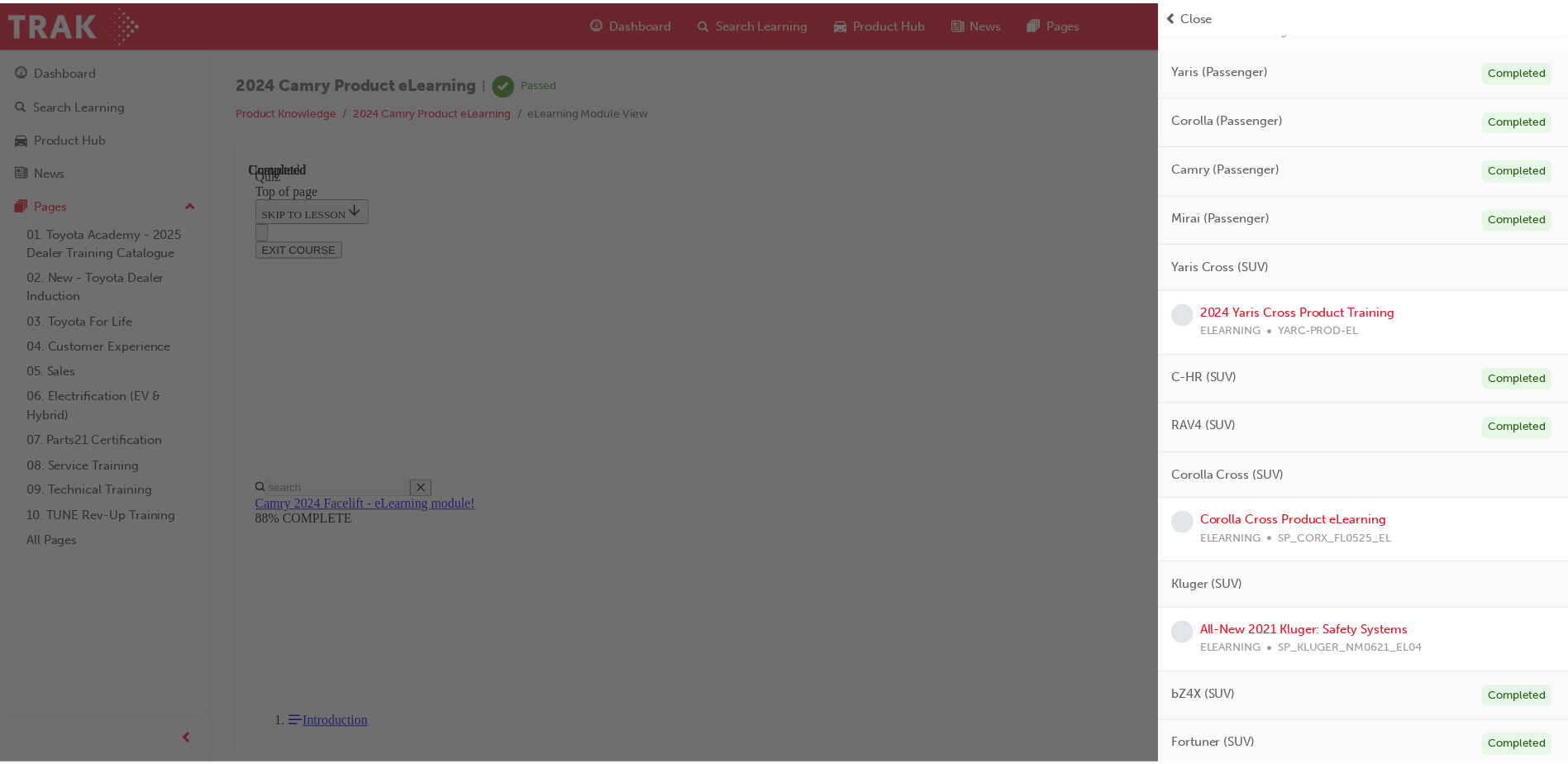
scroll to position [0, 0]
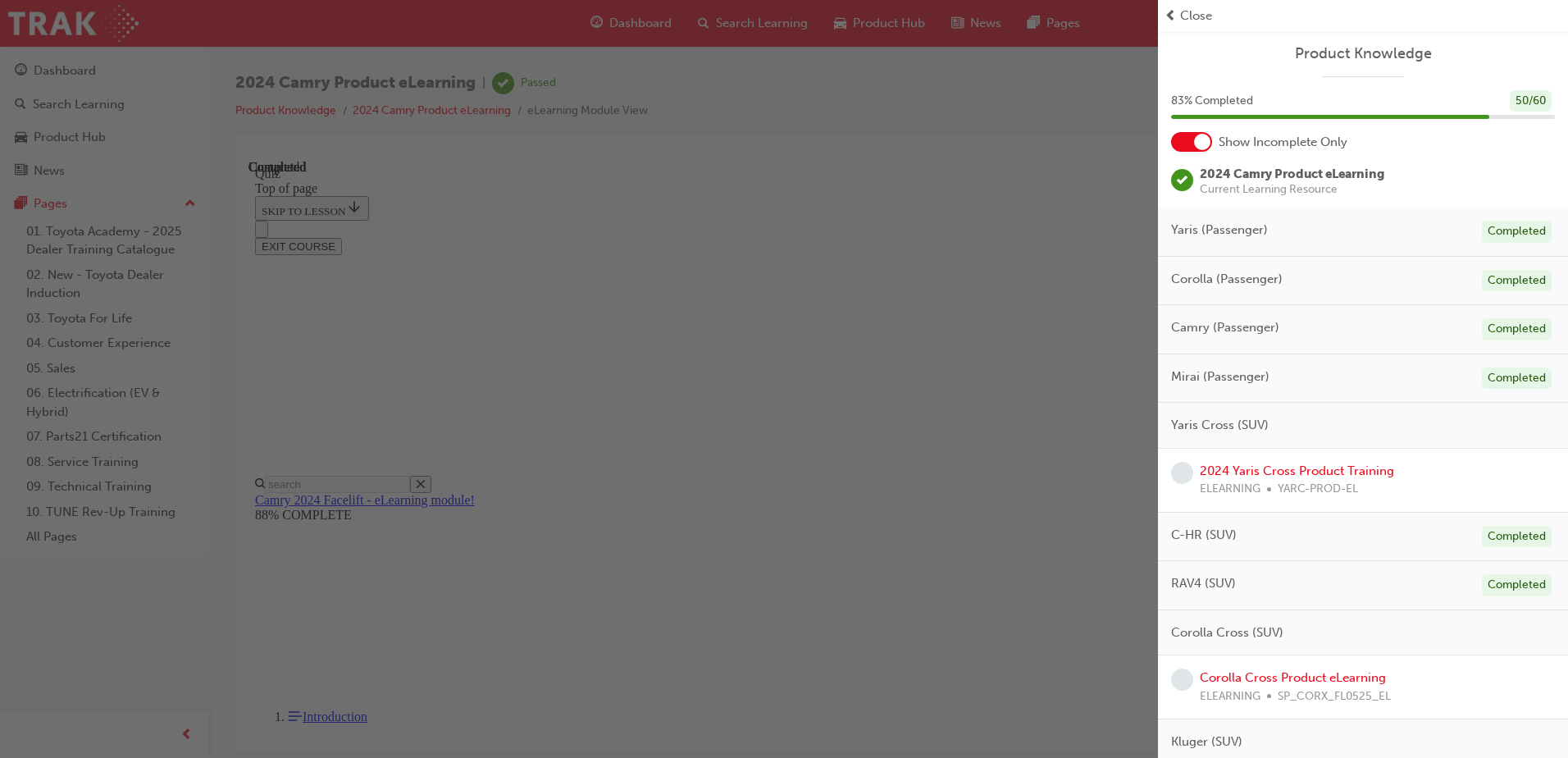
click at [72, 73] on div "button" at bounding box center [579, 379] width 1158 height 758
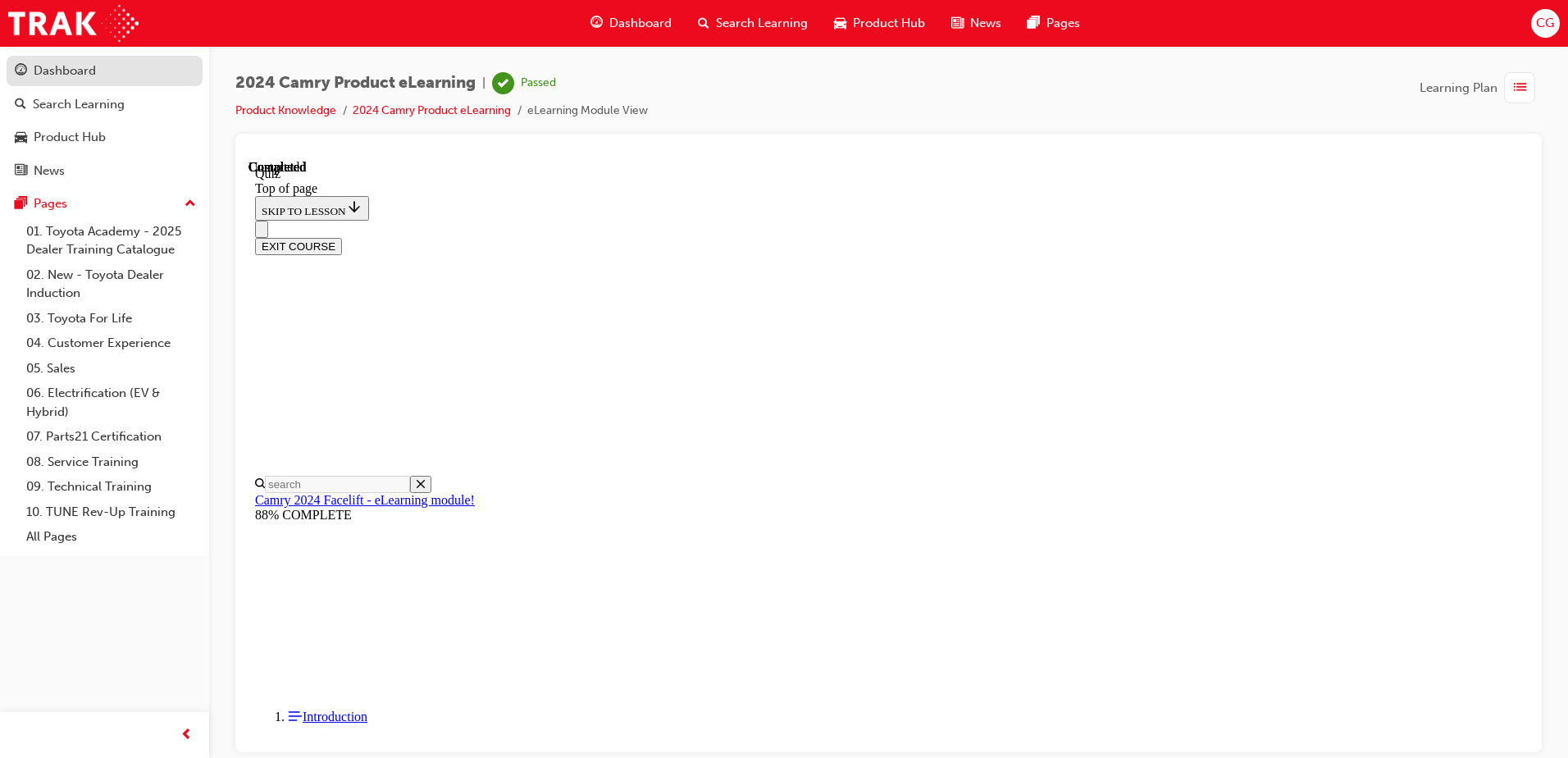
click at [78, 72] on div "Dashboard" at bounding box center [64, 71] width 62 height 19
